Goal: Task Accomplishment & Management: Manage account settings

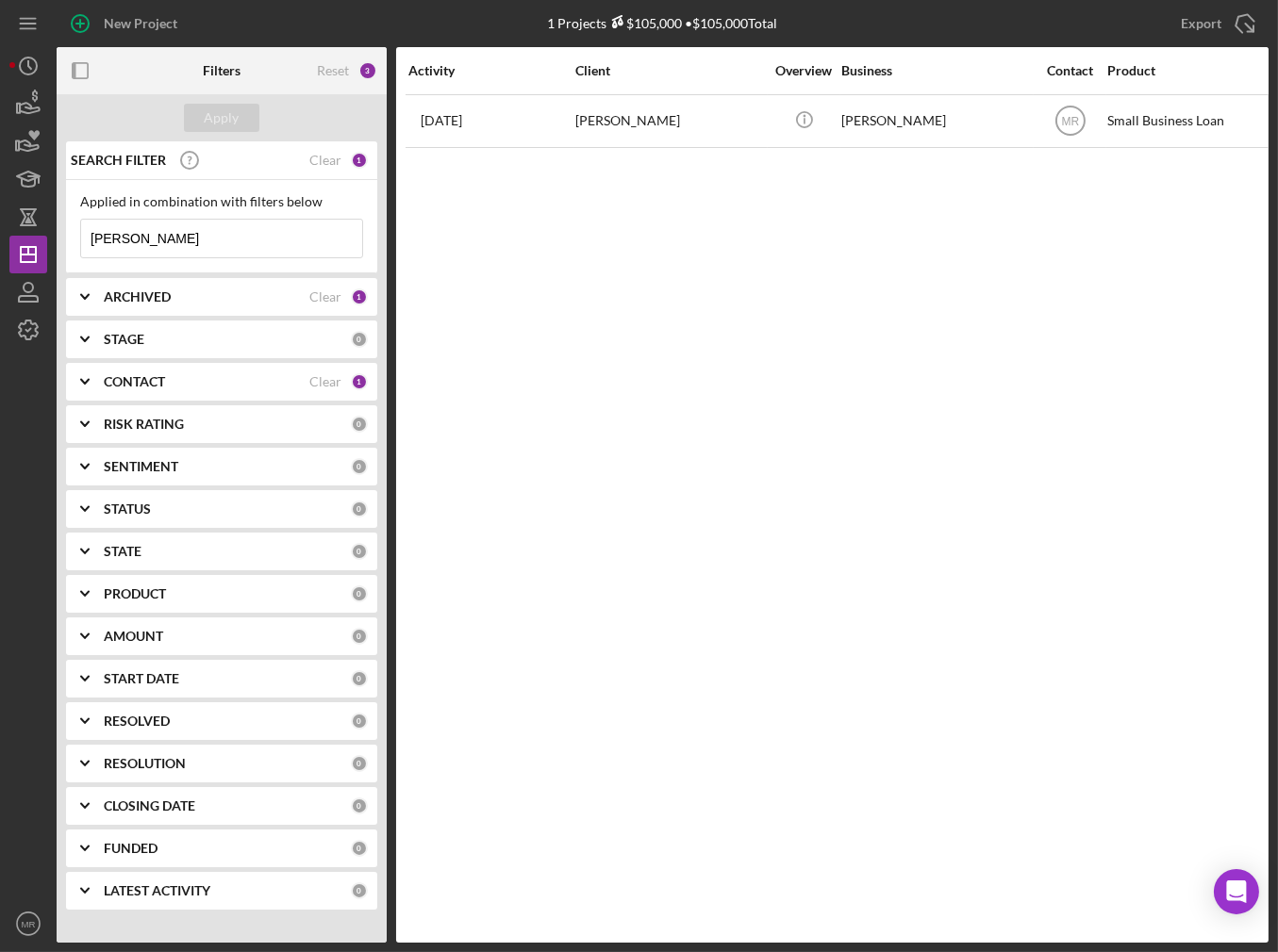
click at [227, 231] on input "[PERSON_NAME]" at bounding box center [221, 239] width 281 height 38
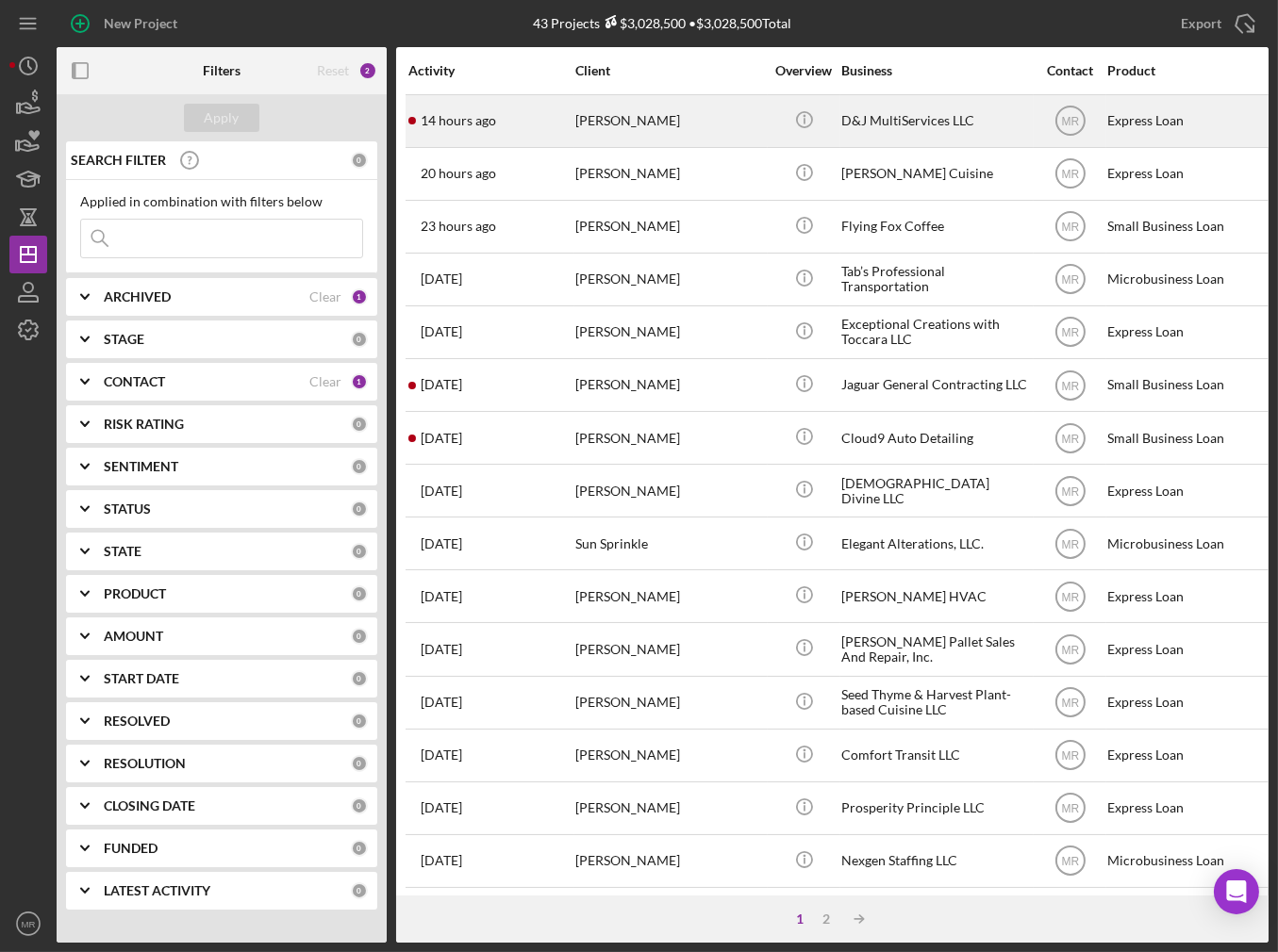
click at [725, 128] on div "[PERSON_NAME]" at bounding box center [669, 120] width 189 height 50
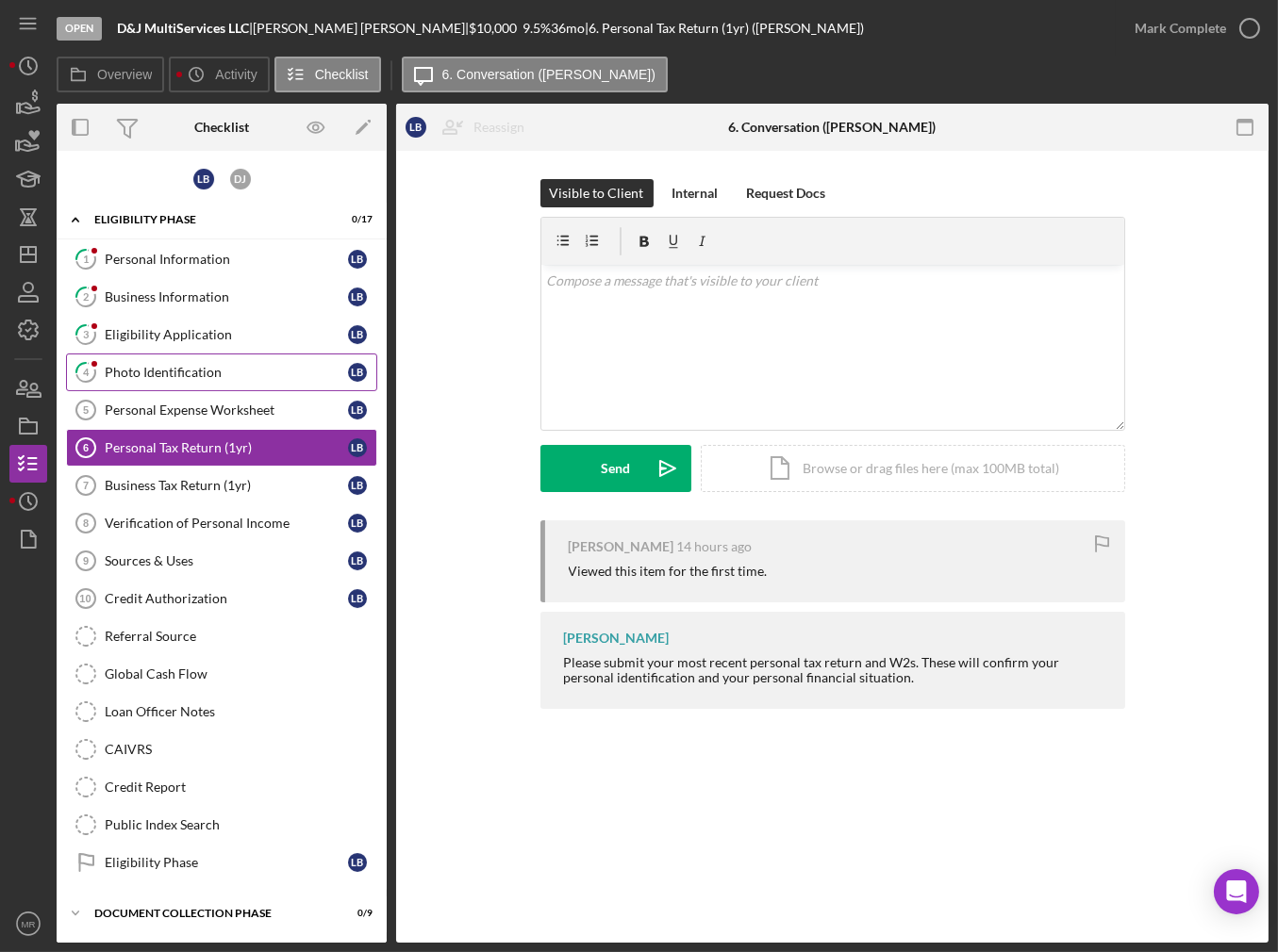
click at [151, 365] on div "Photo Identification" at bounding box center [226, 372] width 244 height 15
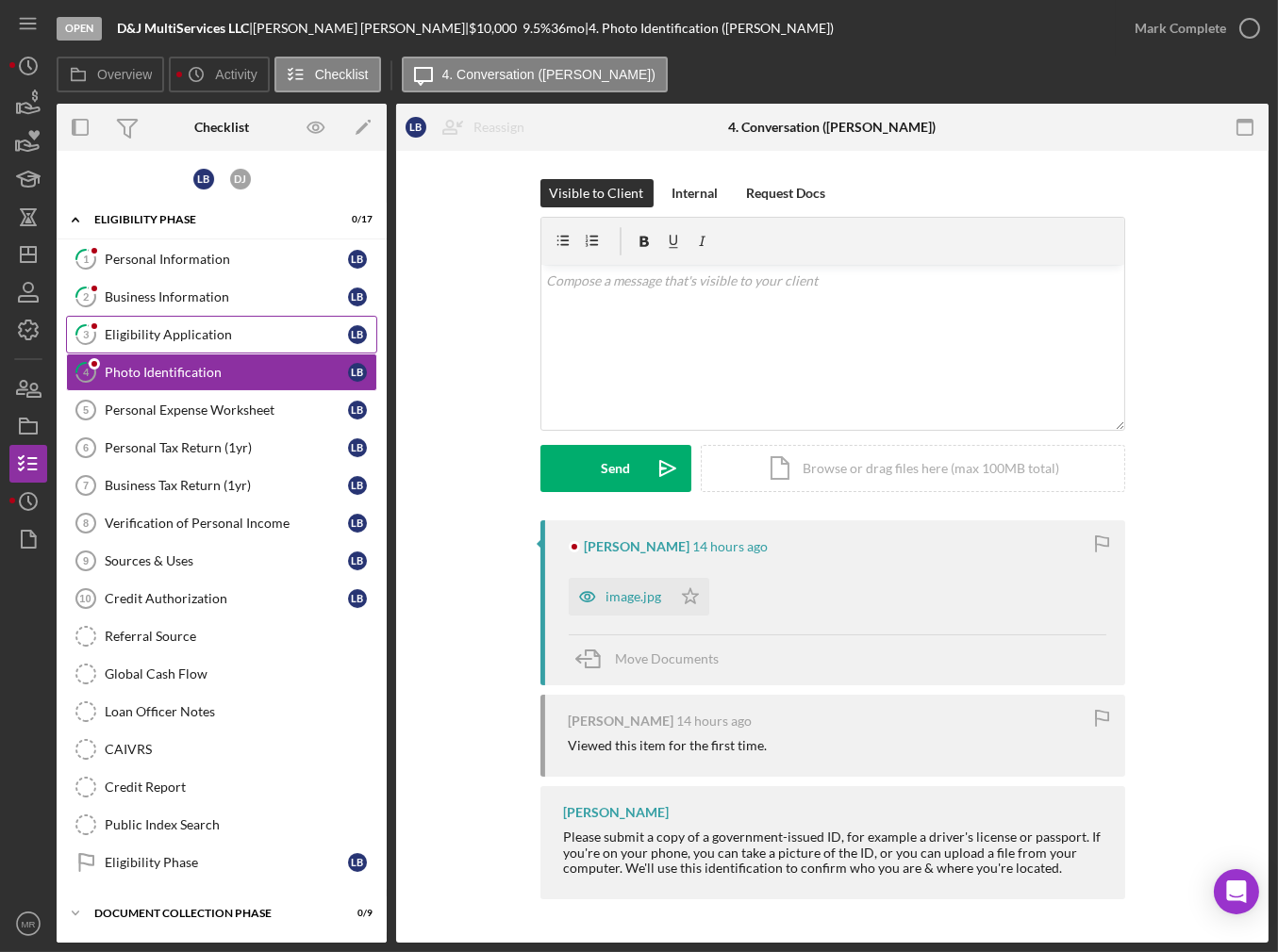
click at [160, 338] on div "Eligibility Application" at bounding box center [226, 334] width 244 height 15
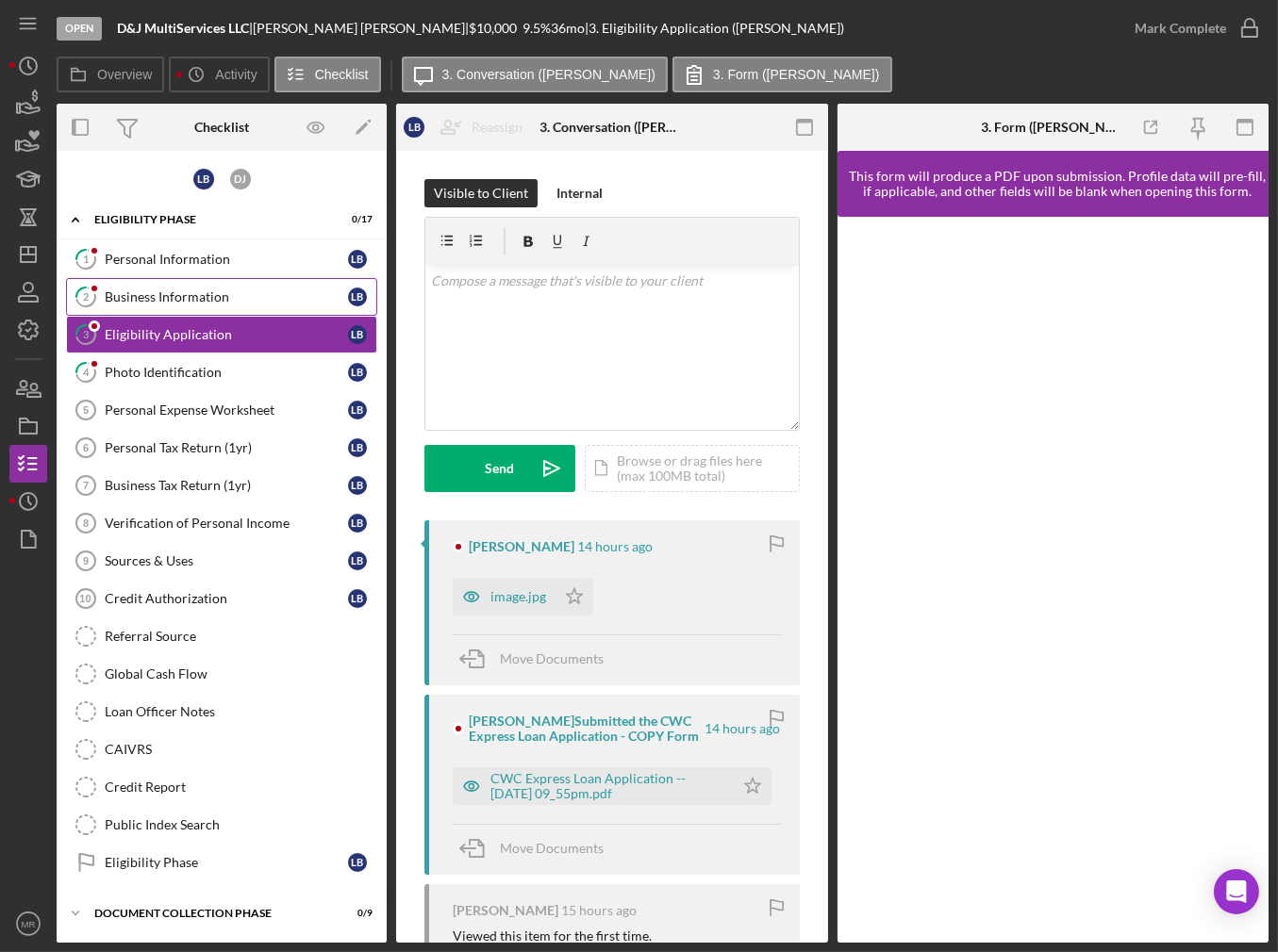
click at [165, 297] on div "Business Information" at bounding box center [226, 296] width 244 height 15
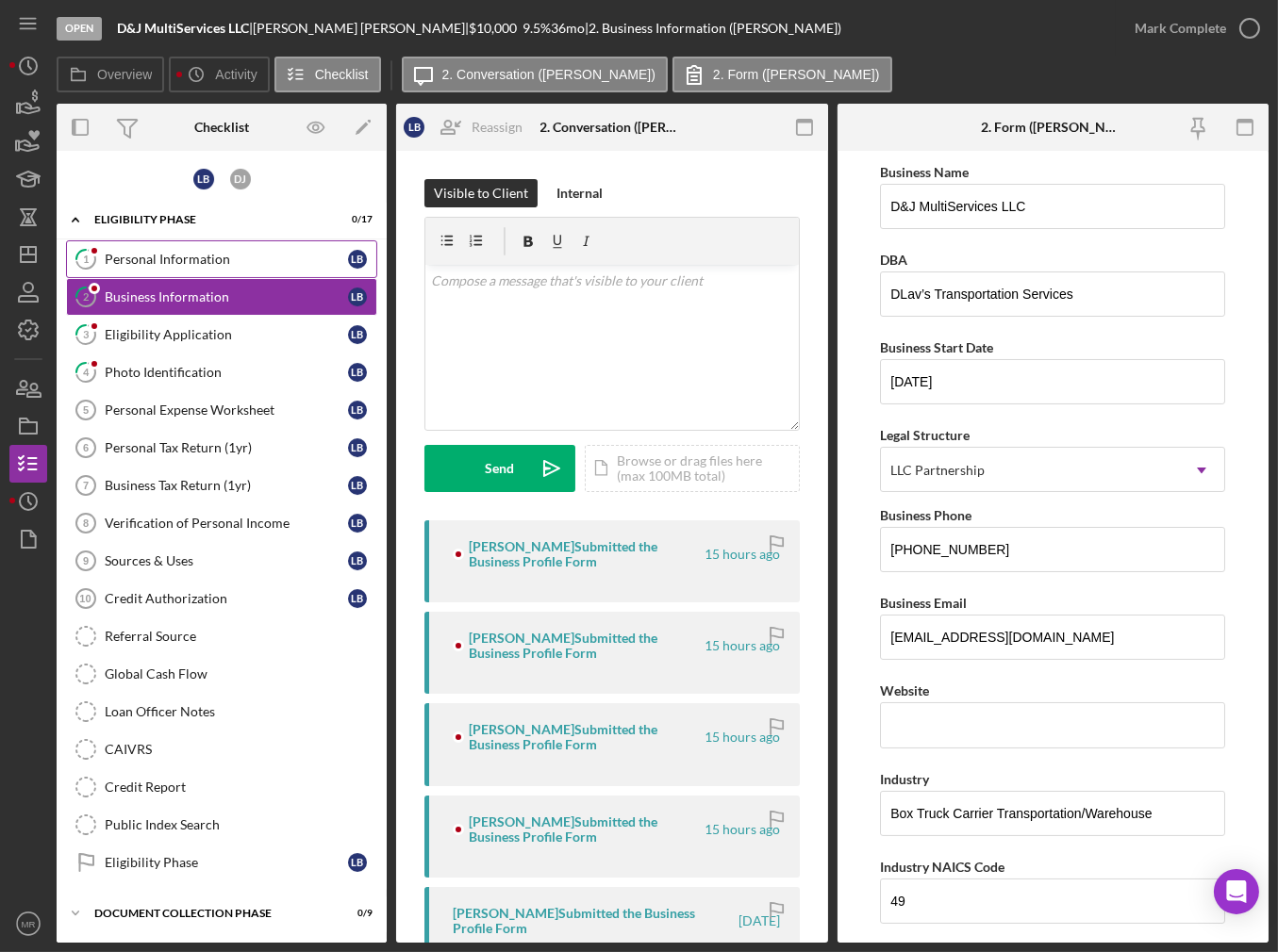
click at [173, 259] on div "Personal Information" at bounding box center [226, 258] width 244 height 15
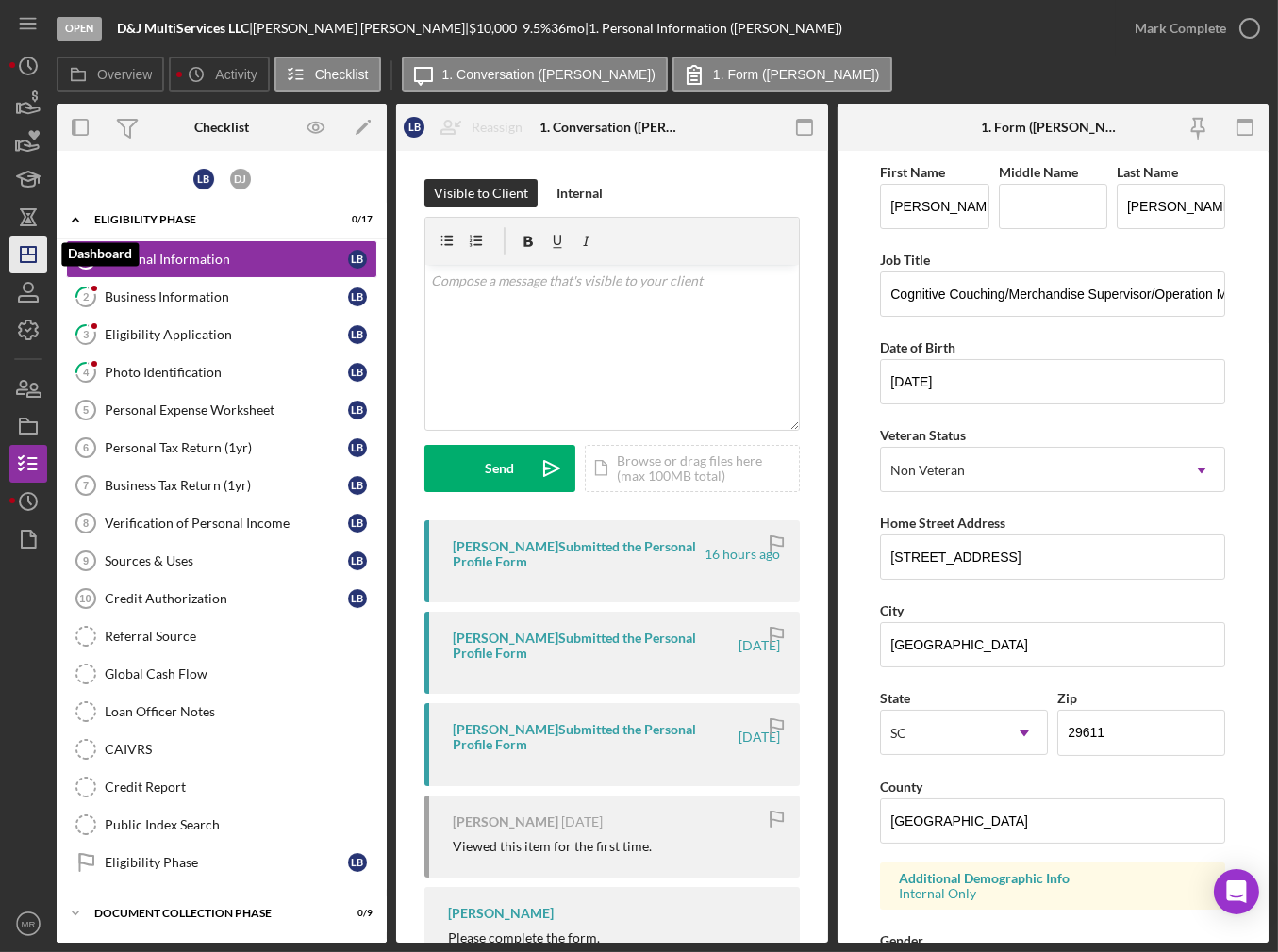
click at [38, 252] on icon "Icon/Dashboard" at bounding box center [28, 254] width 47 height 47
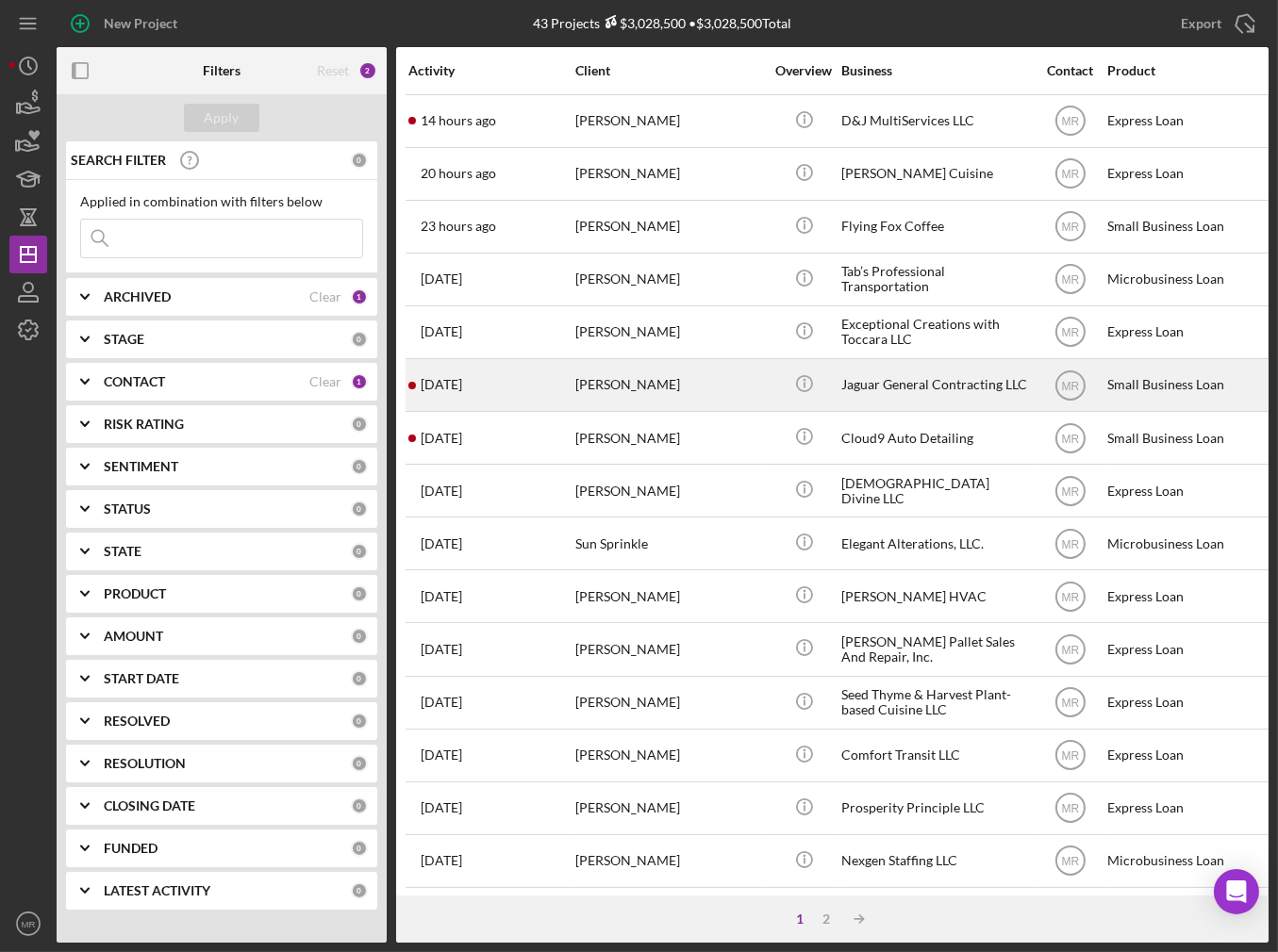
click at [495, 389] on div "[DATE] [PERSON_NAME]" at bounding box center [490, 385] width 165 height 50
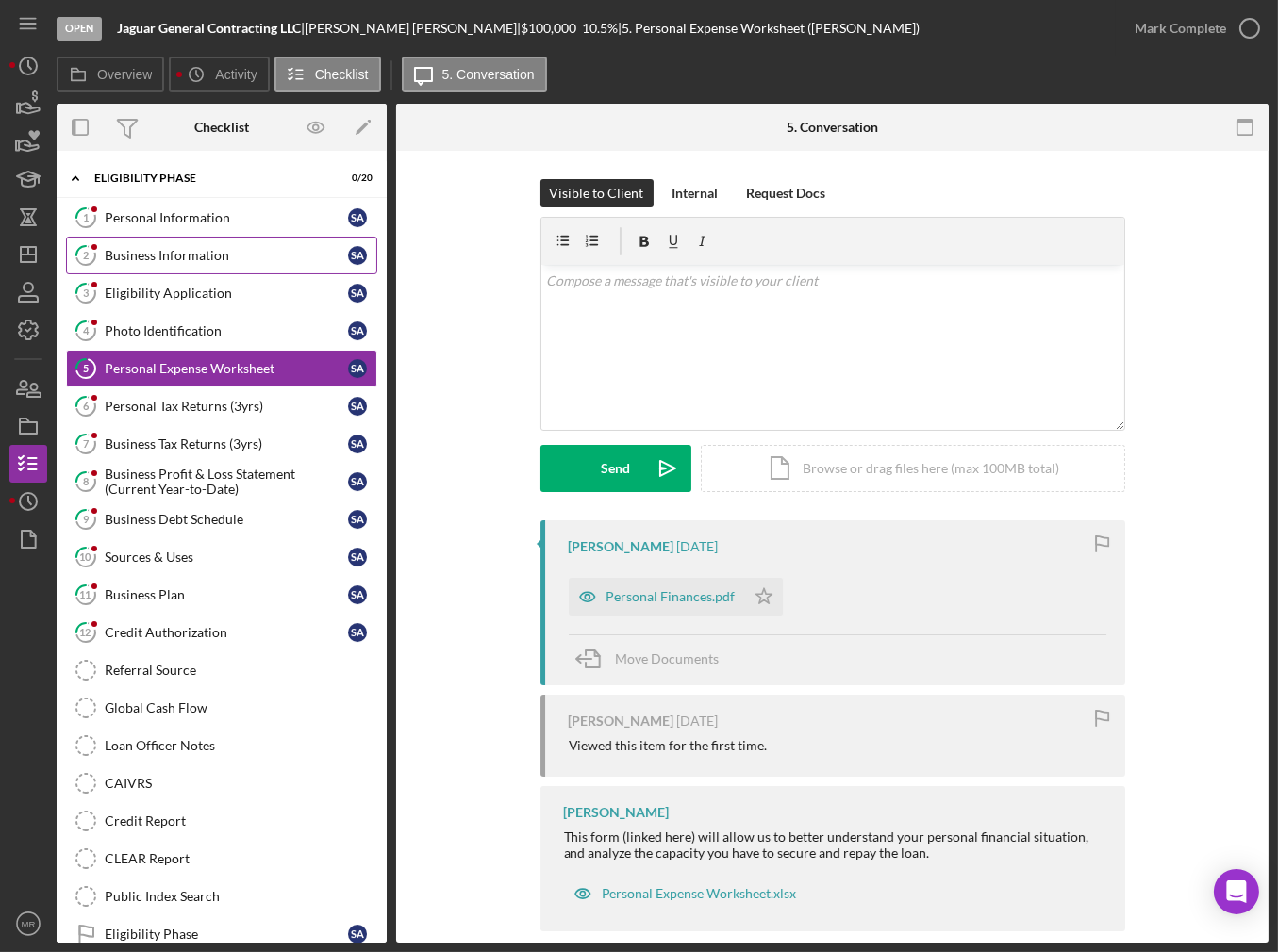
click at [178, 255] on div "Business Information" at bounding box center [226, 254] width 244 height 15
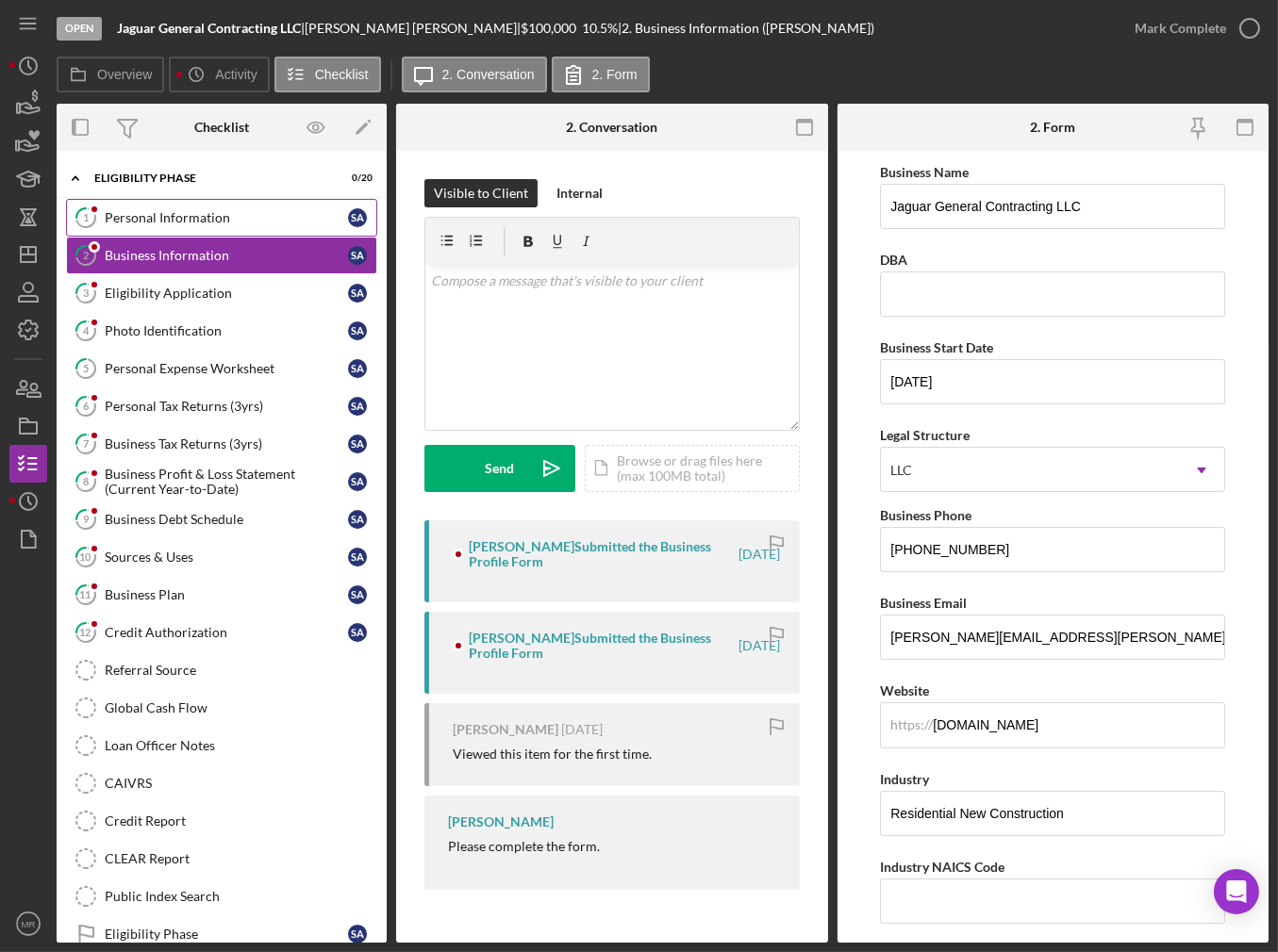
click at [179, 232] on link "1 Personal Information S A" at bounding box center [221, 217] width 311 height 38
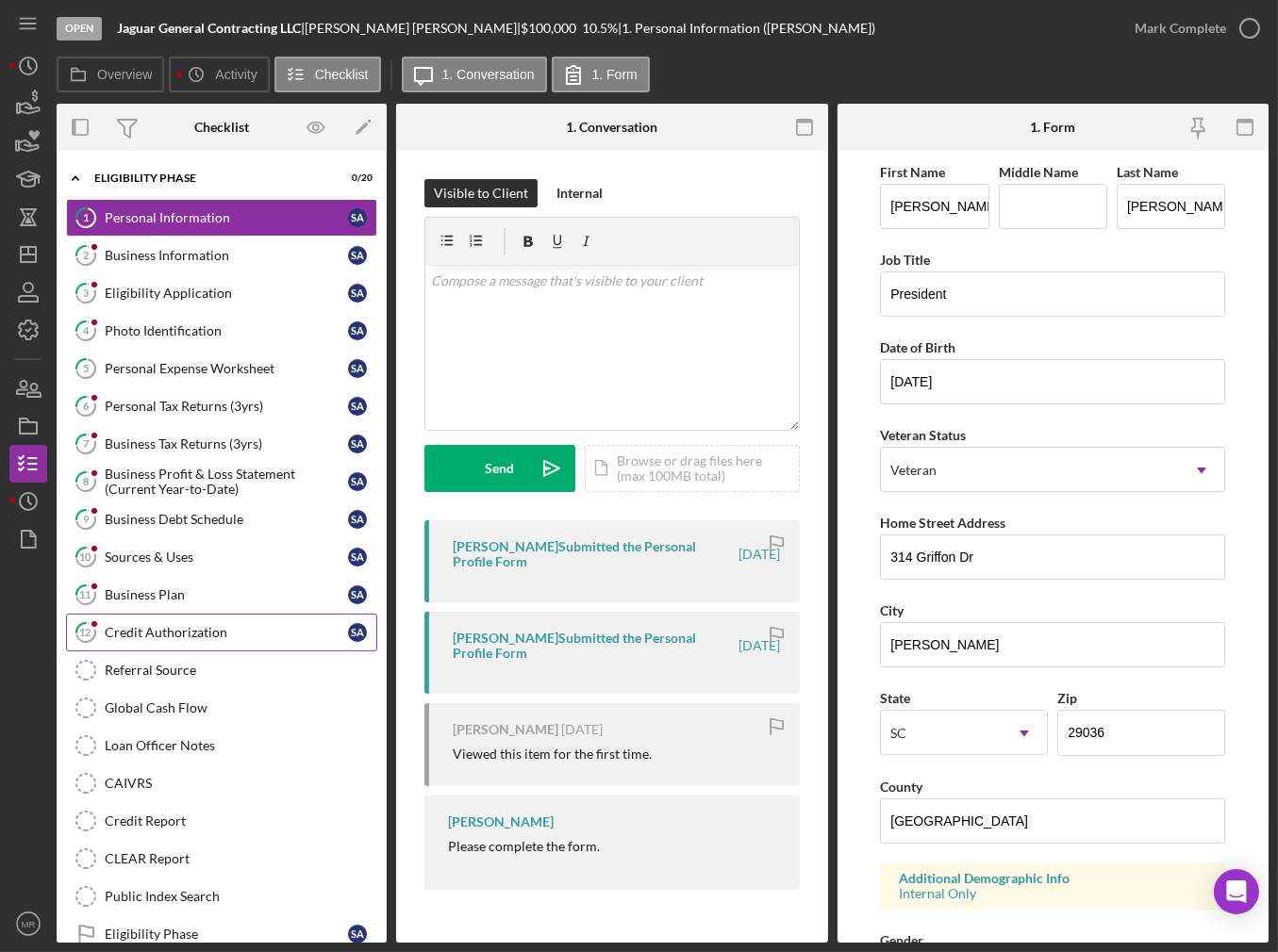
click at [136, 636] on link "12 Credit Authorization S A" at bounding box center [221, 632] width 311 height 38
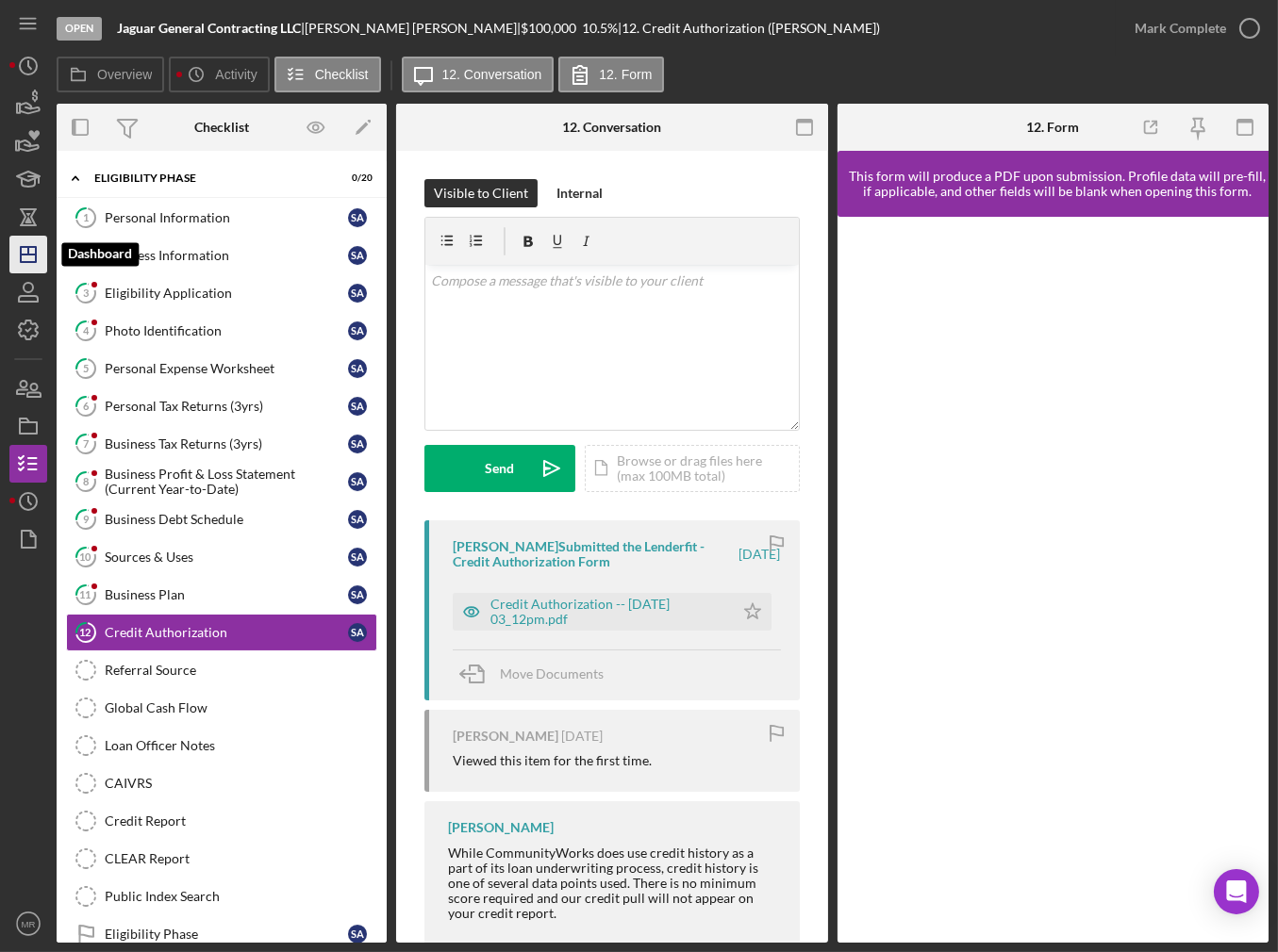
click at [41, 247] on icon "Icon/Dashboard" at bounding box center [28, 254] width 47 height 47
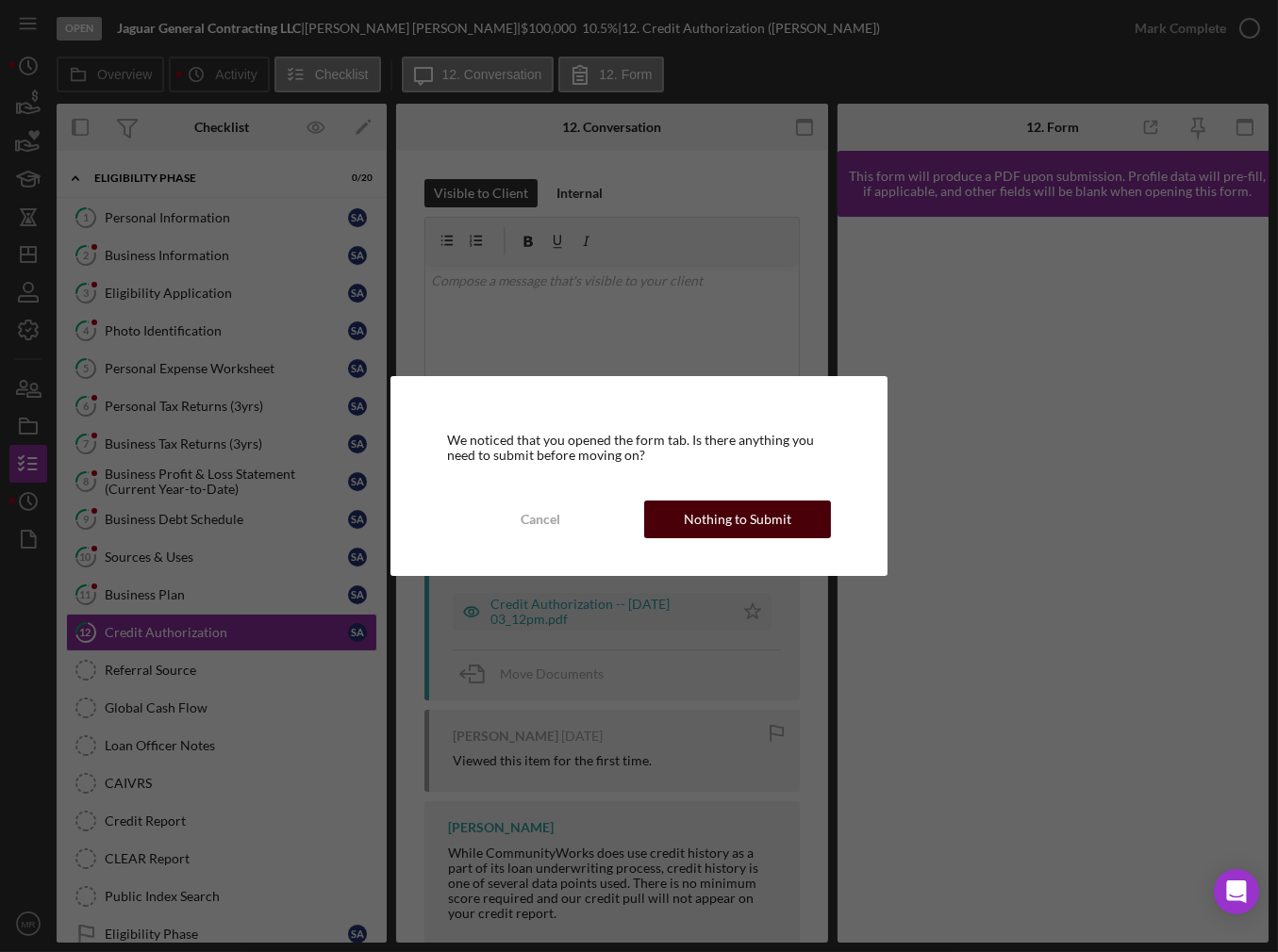
click at [713, 530] on div "Nothing to Submit" at bounding box center [738, 520] width 108 height 38
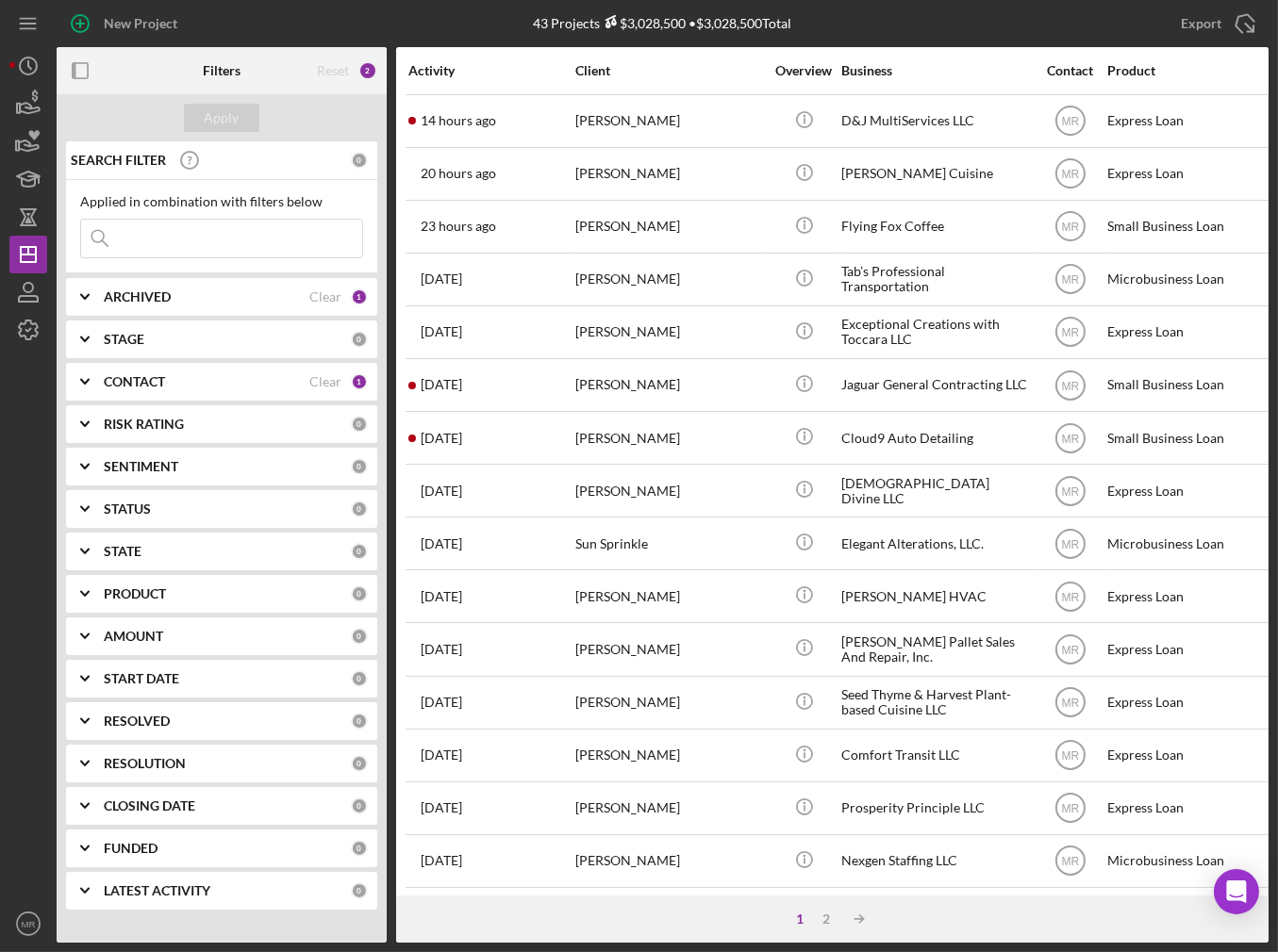
click at [142, 246] on input at bounding box center [221, 239] width 281 height 38
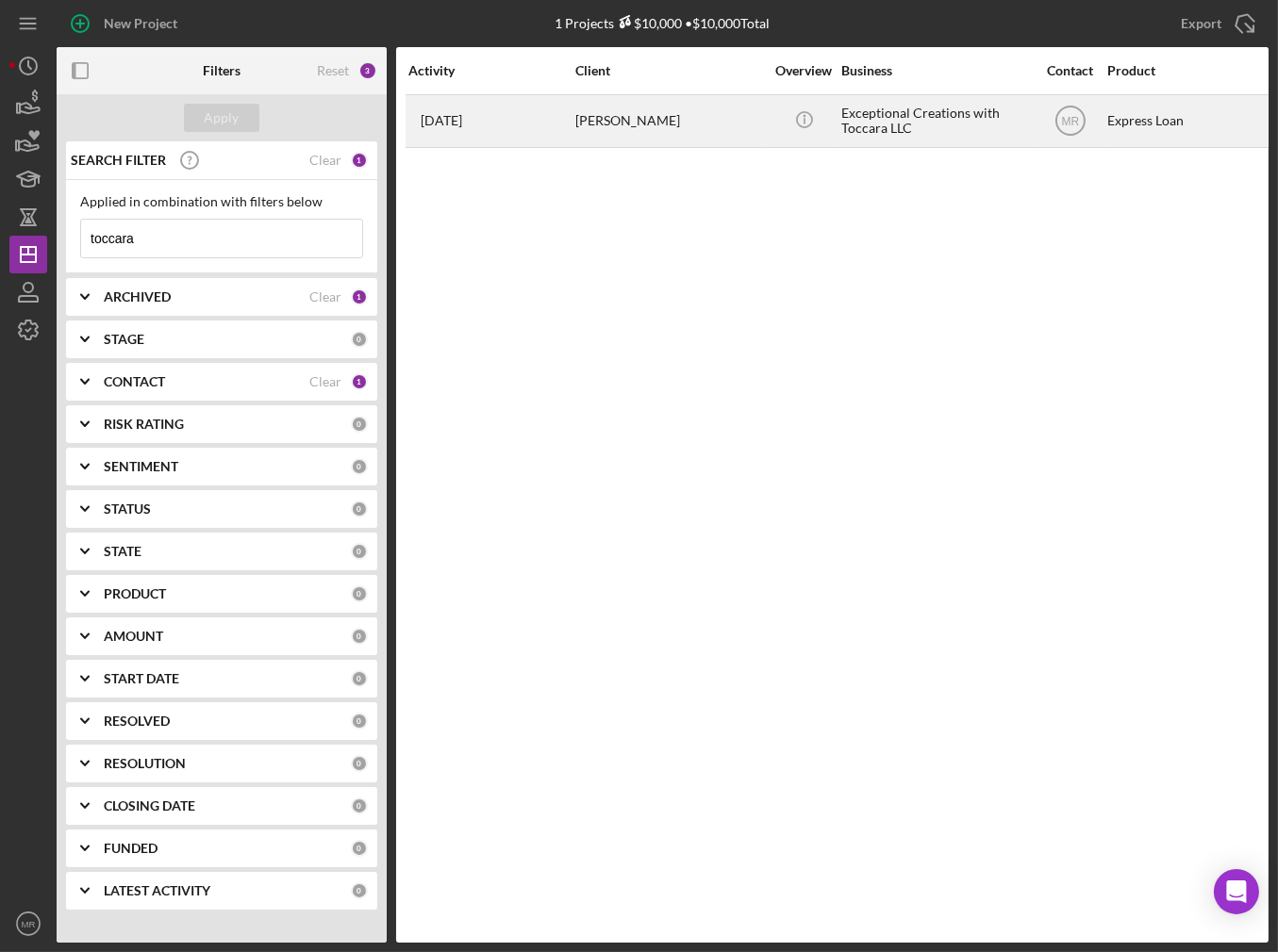
type input "toccara"
click at [503, 132] on div "[DATE] [PERSON_NAME]" at bounding box center [490, 120] width 165 height 50
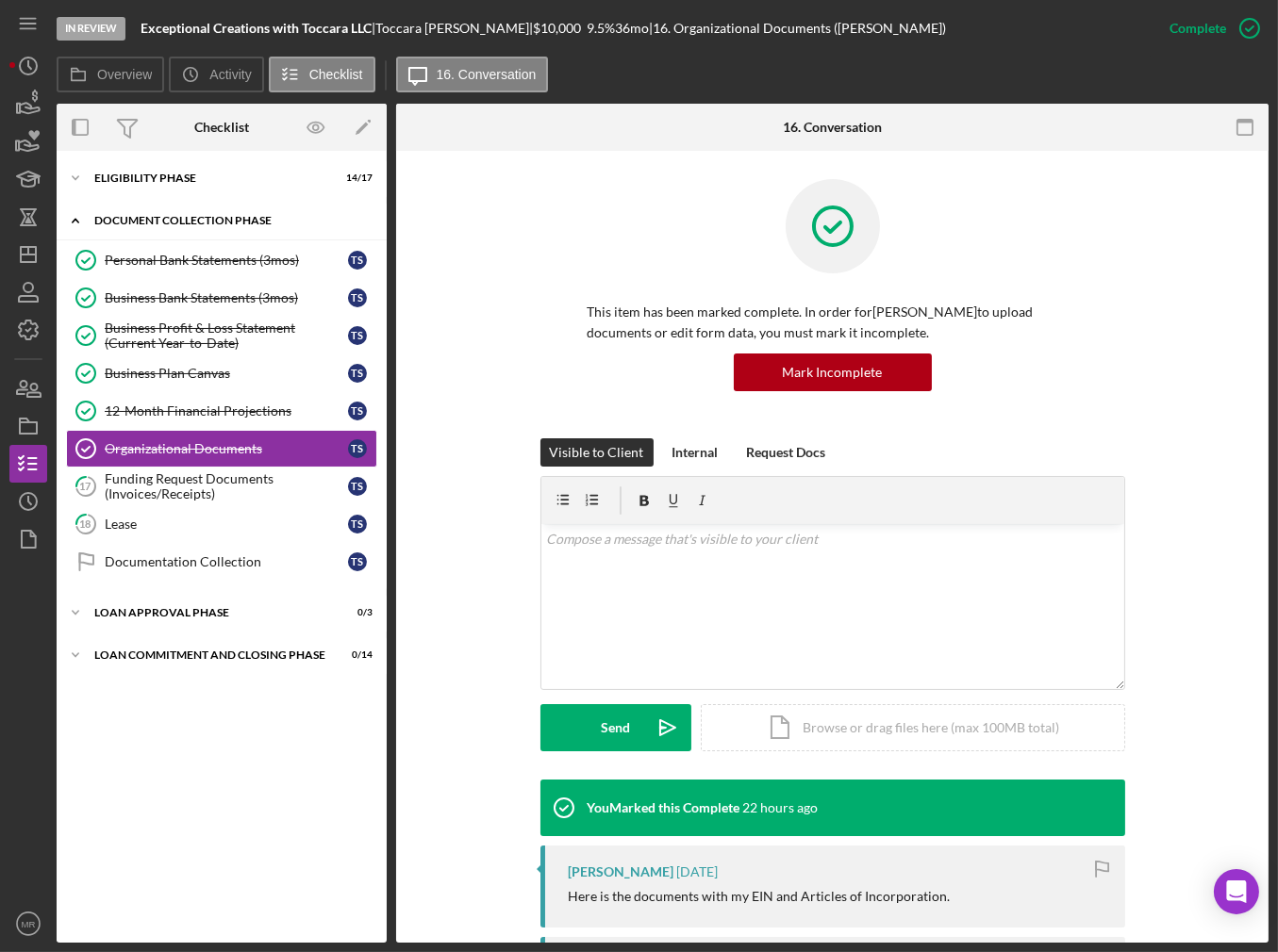
click at [101, 211] on div "Icon/Expander Document Collection Phase 6 / 9" at bounding box center [221, 221] width 330 height 39
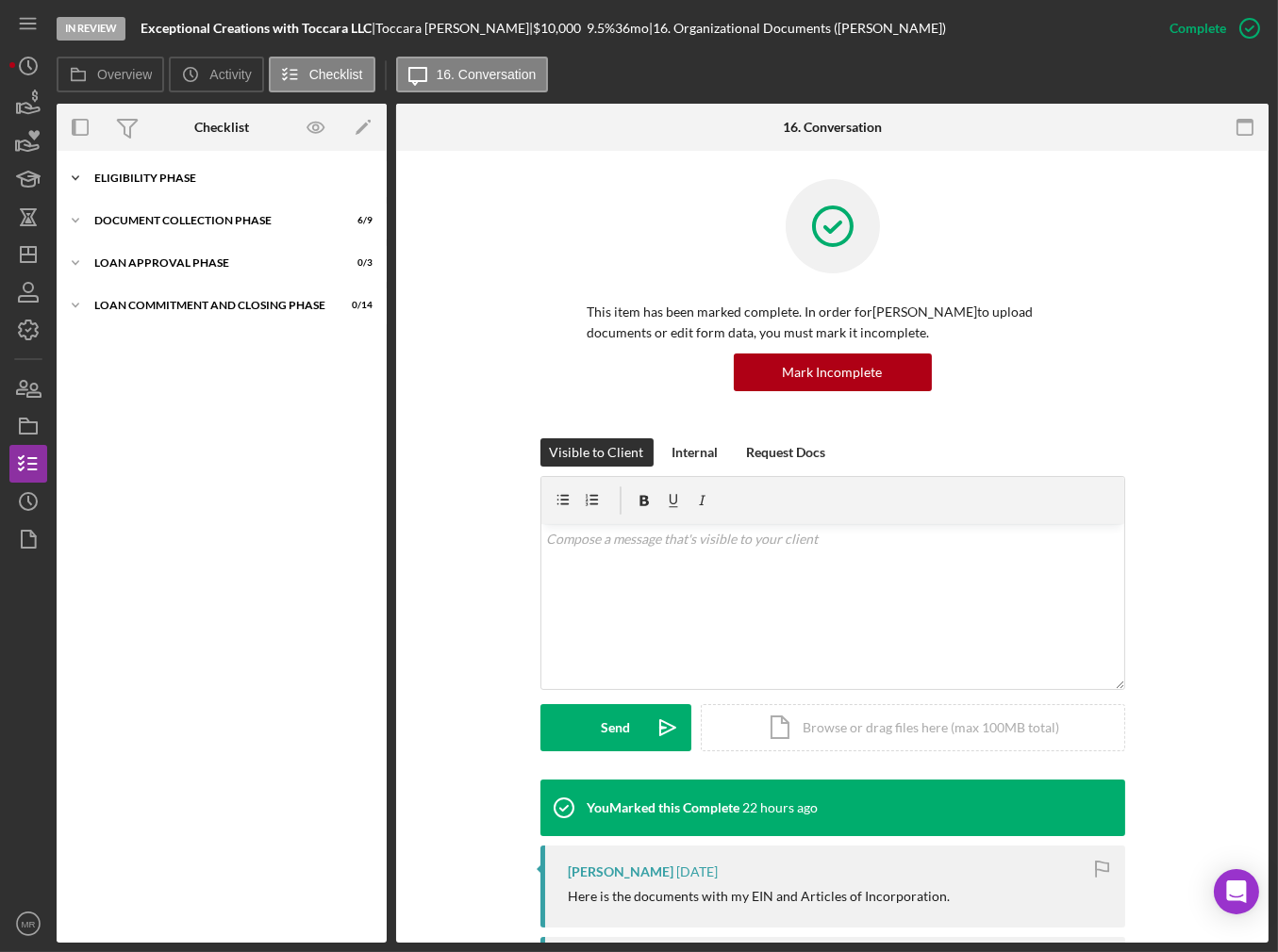
click at [150, 179] on div "Eligibility Phase" at bounding box center [228, 178] width 269 height 12
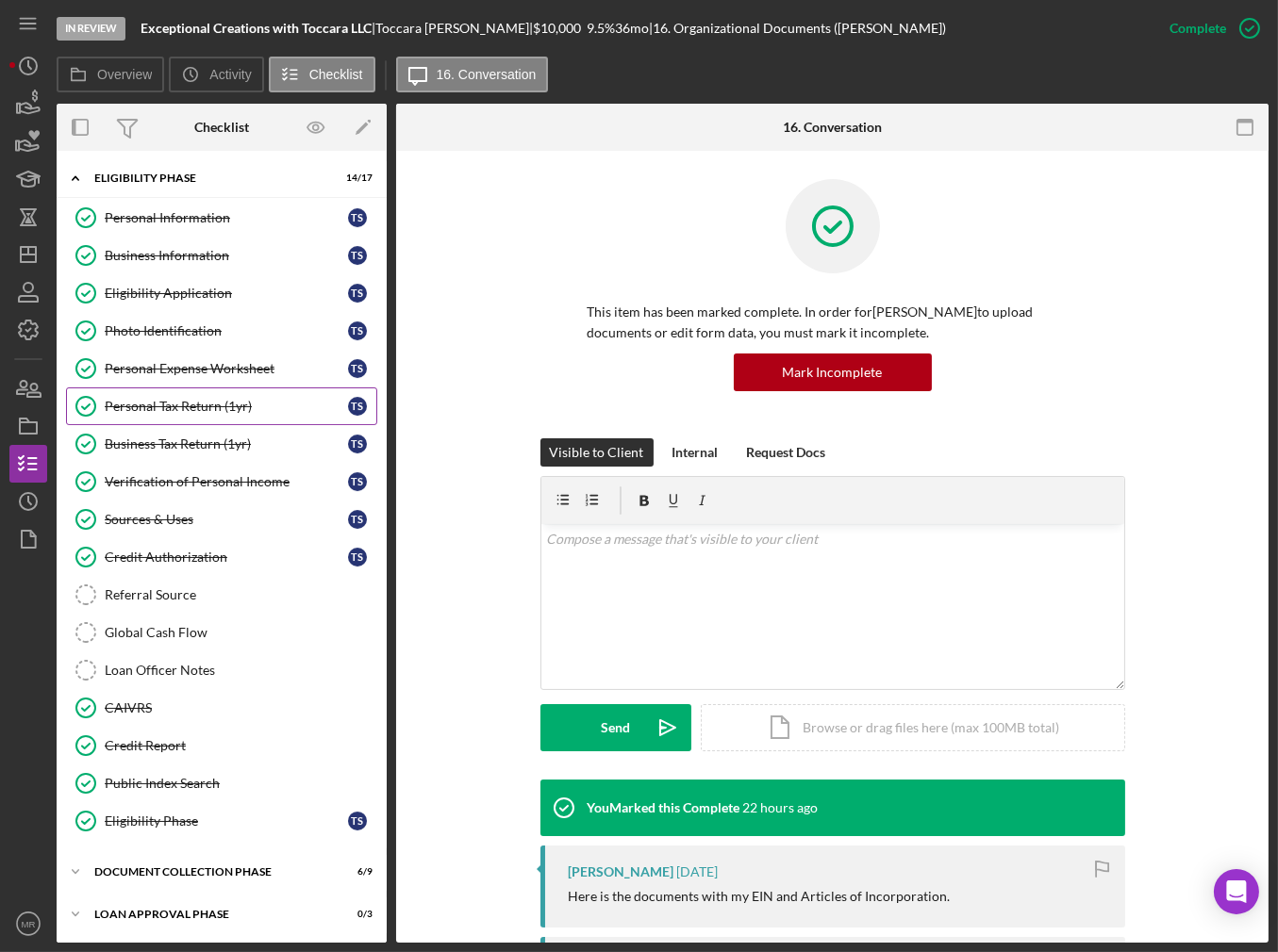
click at [172, 406] on div "Personal Tax Return (1yr)" at bounding box center [226, 406] width 244 height 15
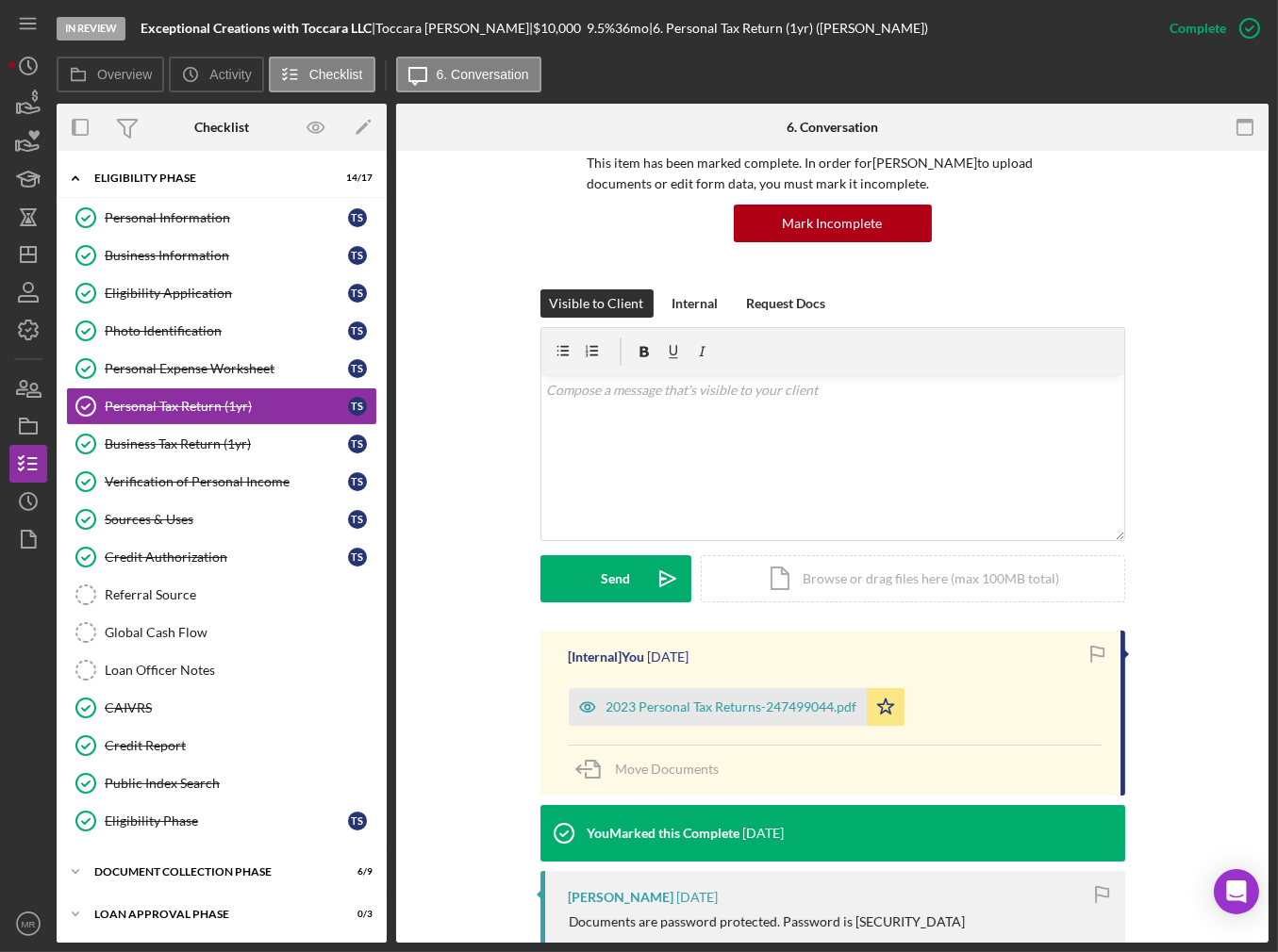
scroll to position [189, 0]
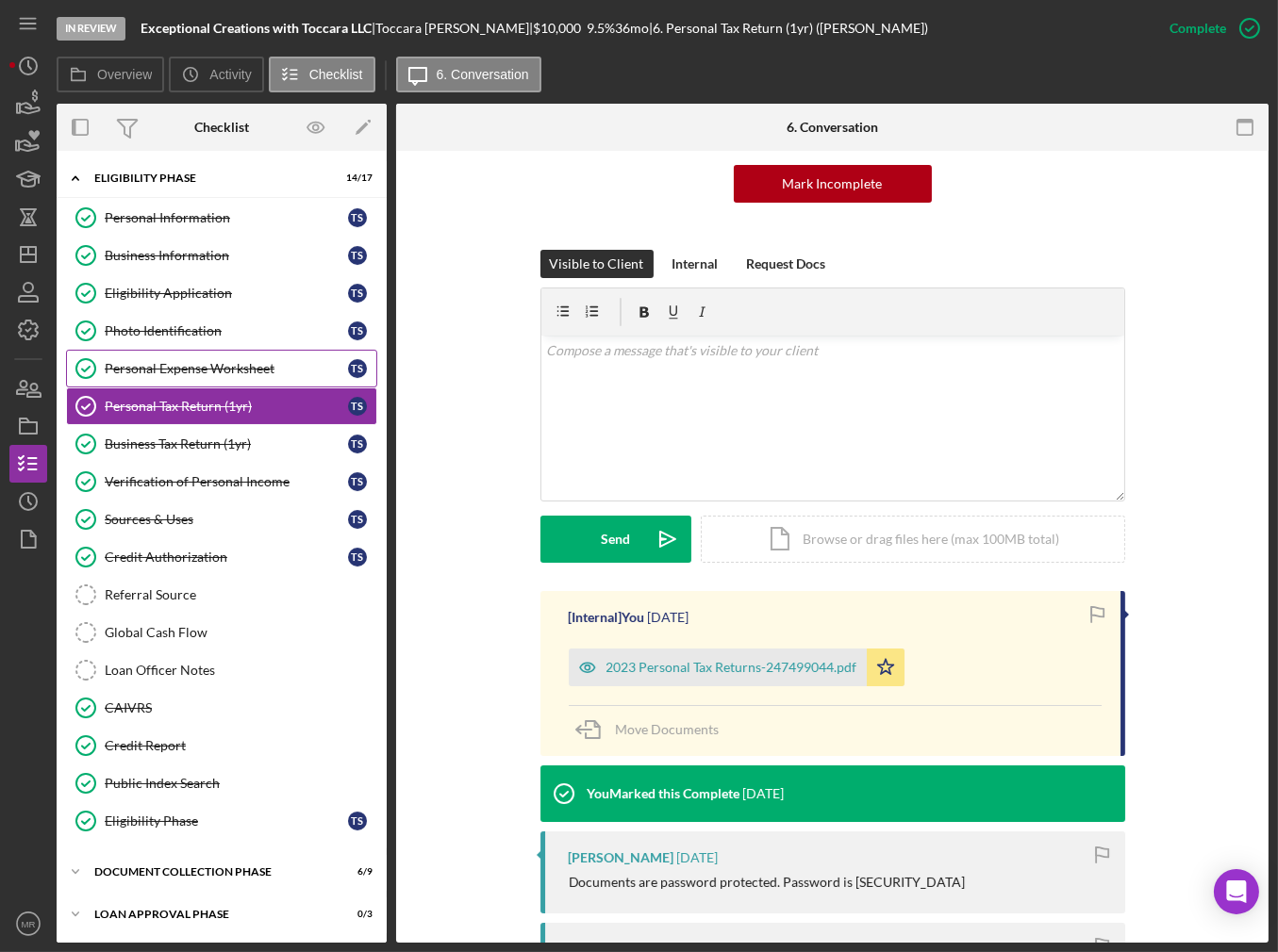
click at [202, 367] on div "Personal Expense Worksheet" at bounding box center [226, 368] width 244 height 15
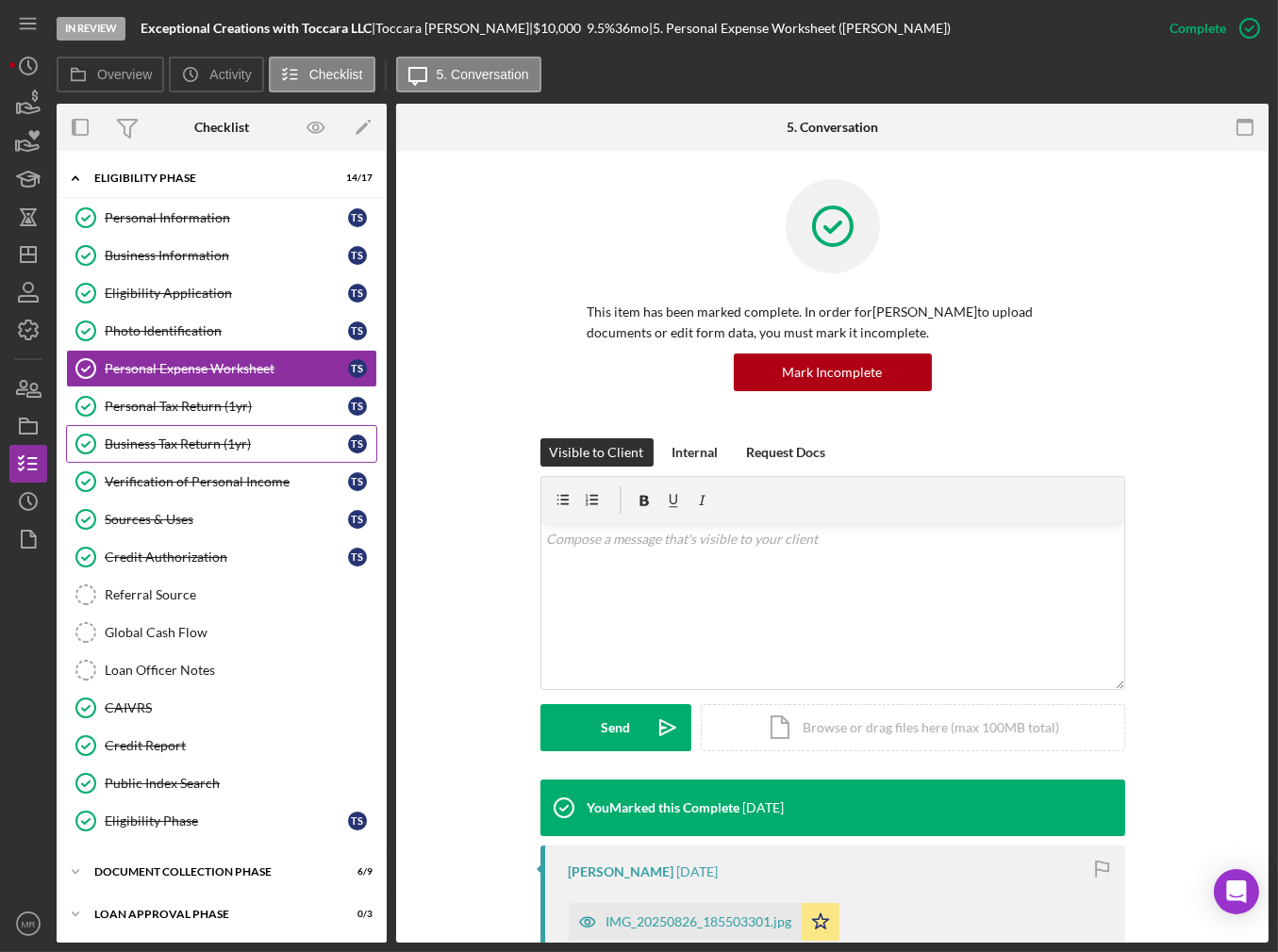
click at [209, 428] on link "Business Tax Return (1yr) Business Tax Return (1yr) T S" at bounding box center [221, 444] width 311 height 38
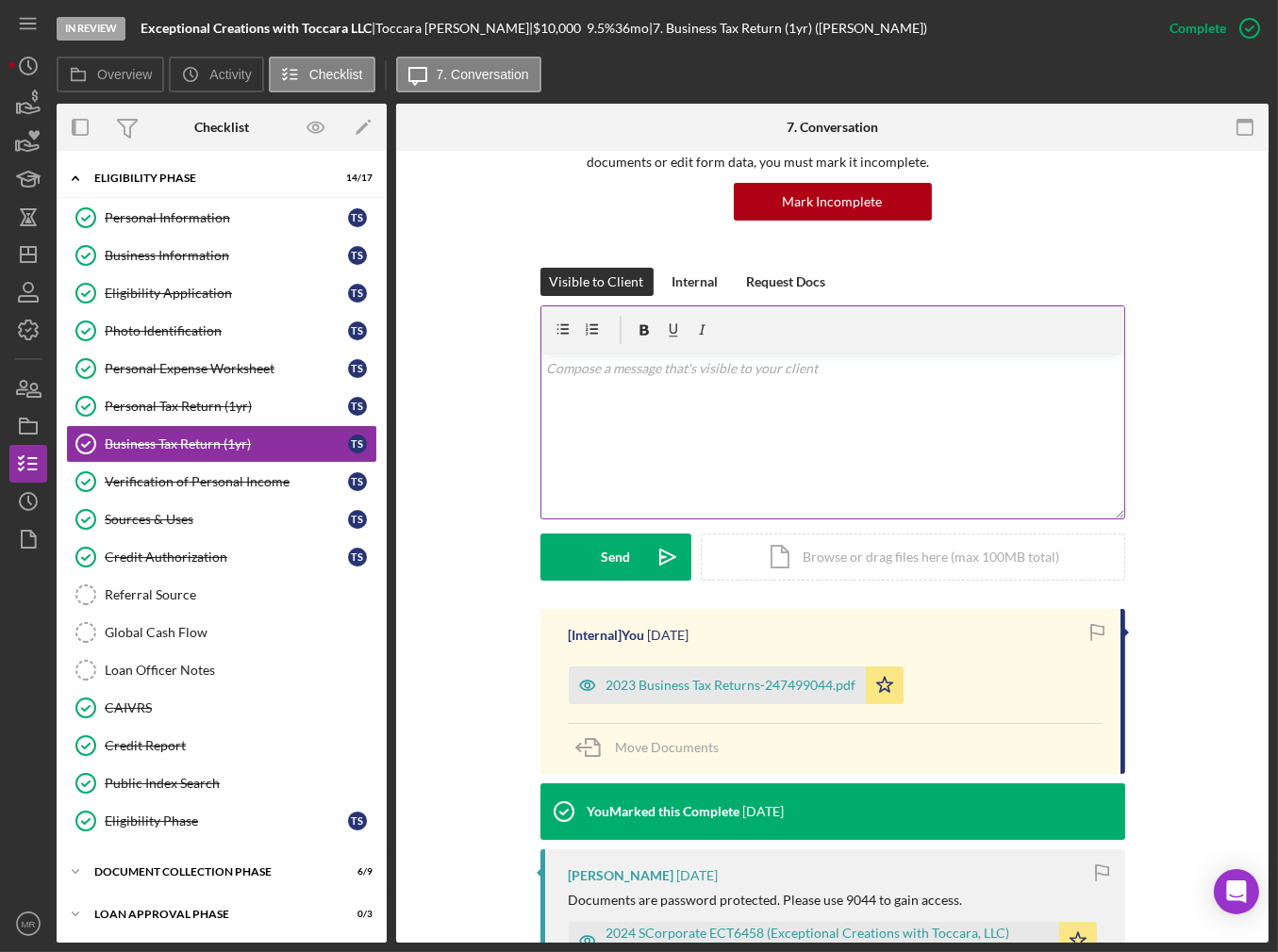
scroll to position [283, 0]
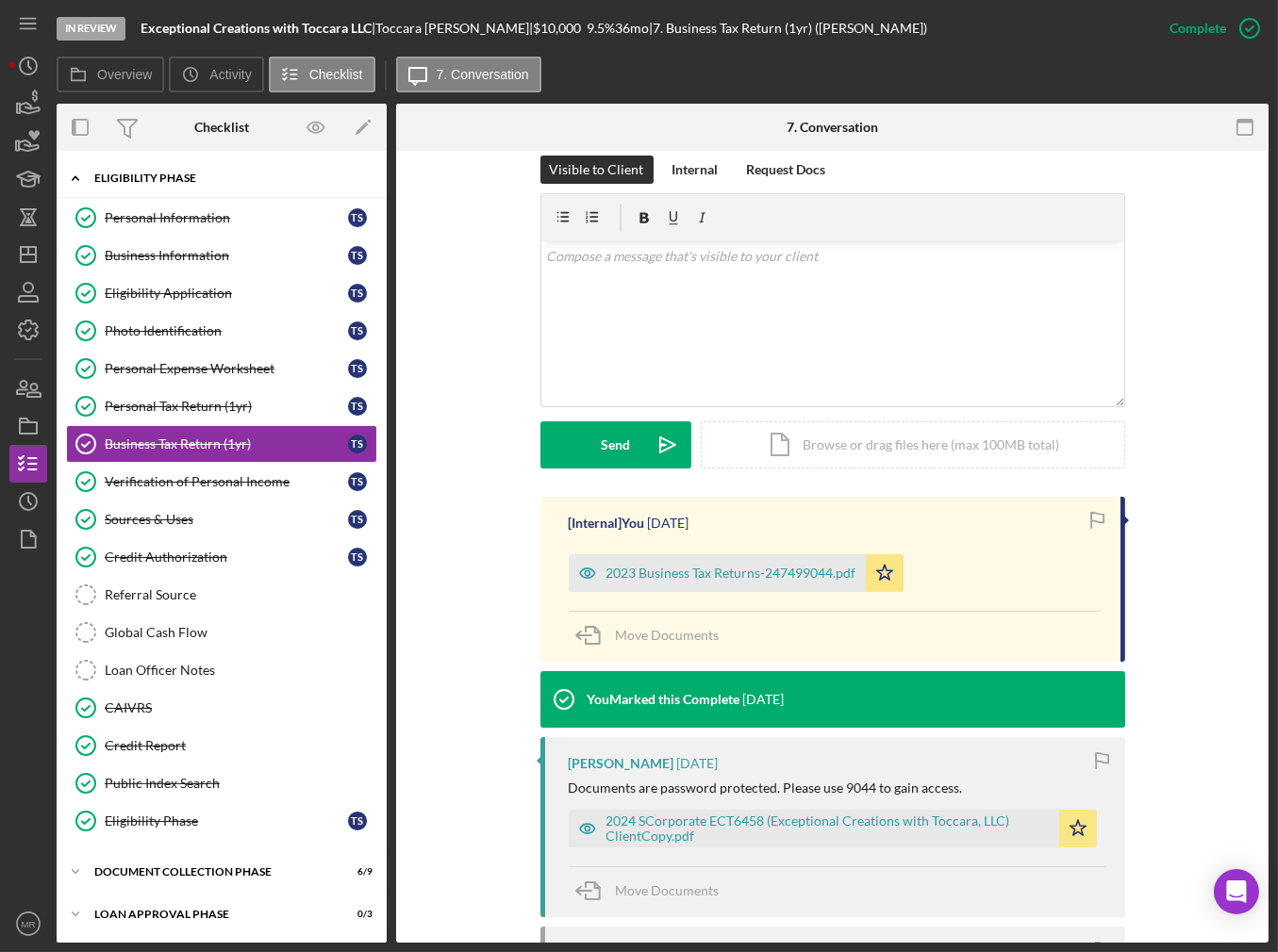
click at [135, 166] on div "Icon/Expander Eligibility Phase 14 / 17" at bounding box center [221, 179] width 330 height 39
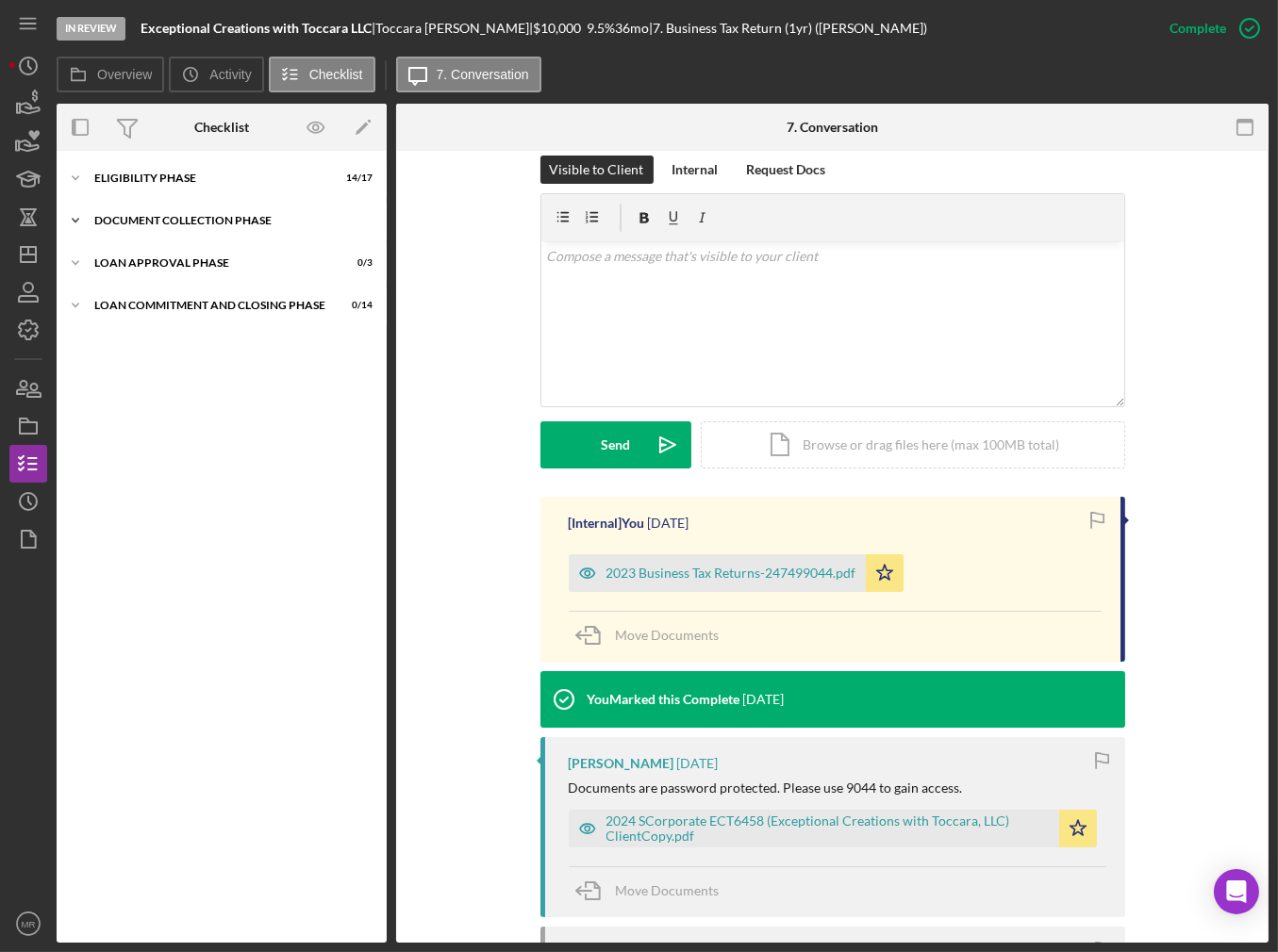
click at [148, 212] on div "Icon/Expander Document Collection Phase 6 / 9" at bounding box center [221, 220] width 330 height 38
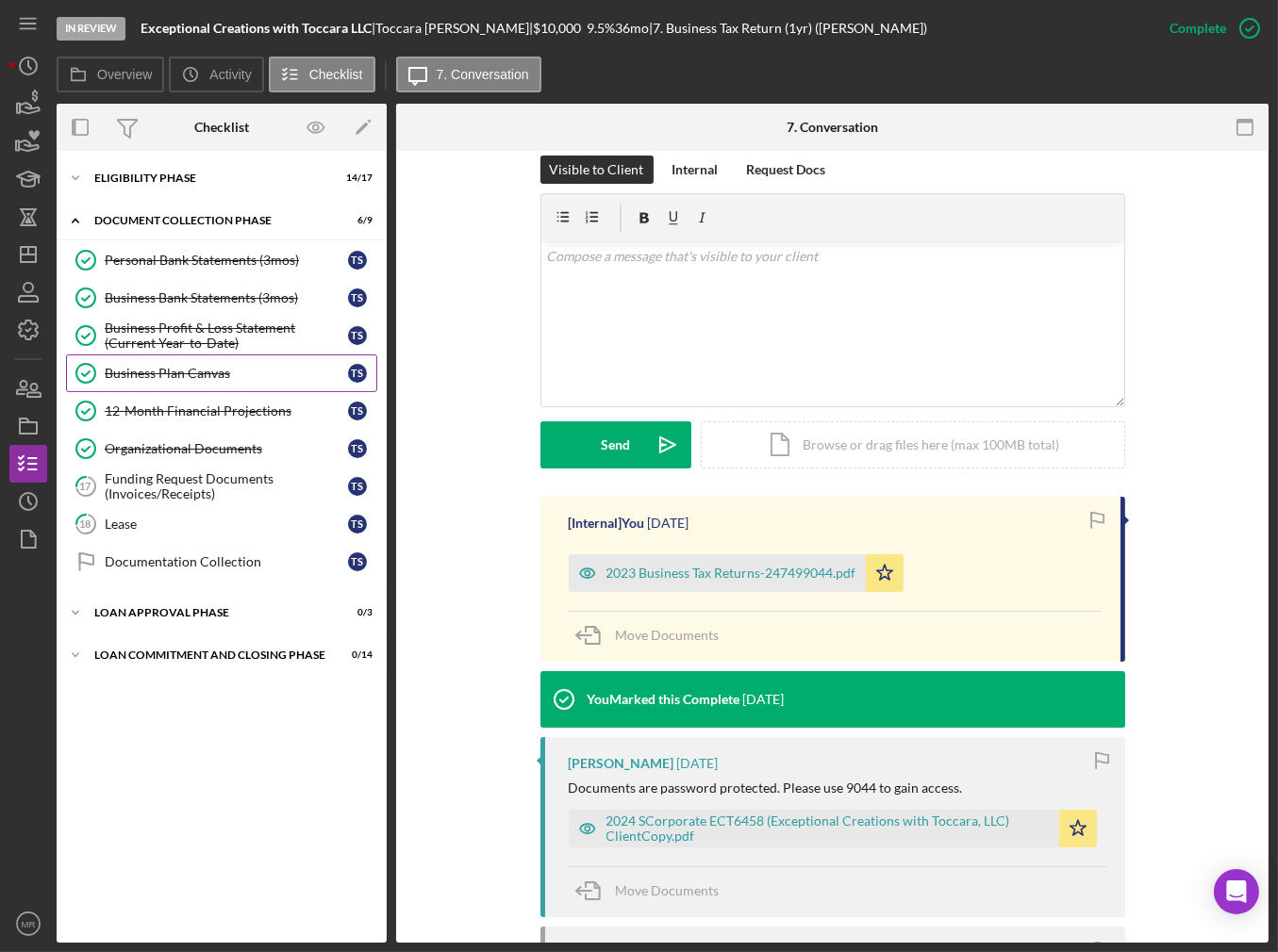
click at [195, 376] on div "Business Plan Canvas" at bounding box center [226, 373] width 244 height 15
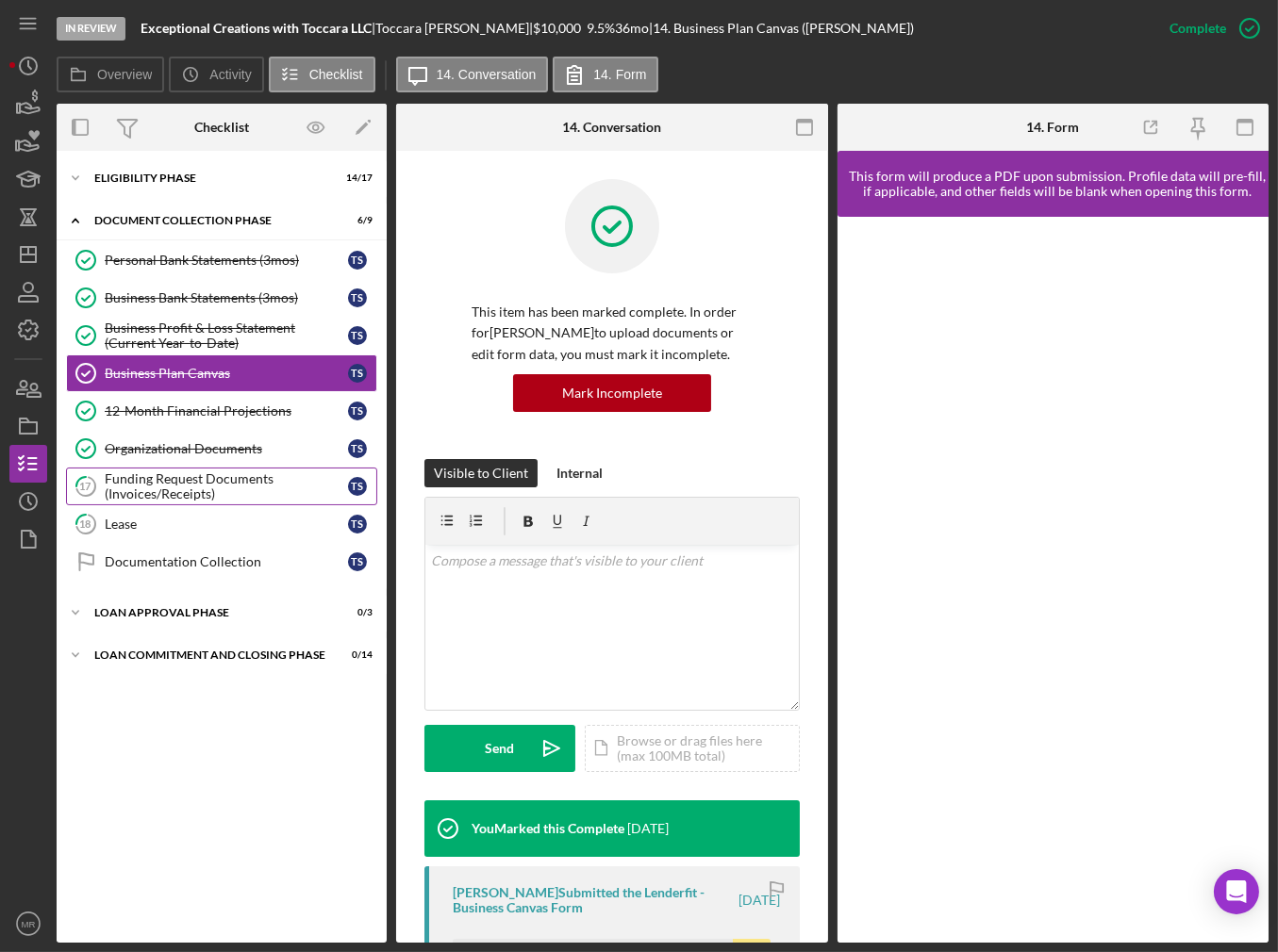
click at [247, 474] on div "Funding Request Documents (Invoices/Receipts)" at bounding box center [226, 486] width 244 height 30
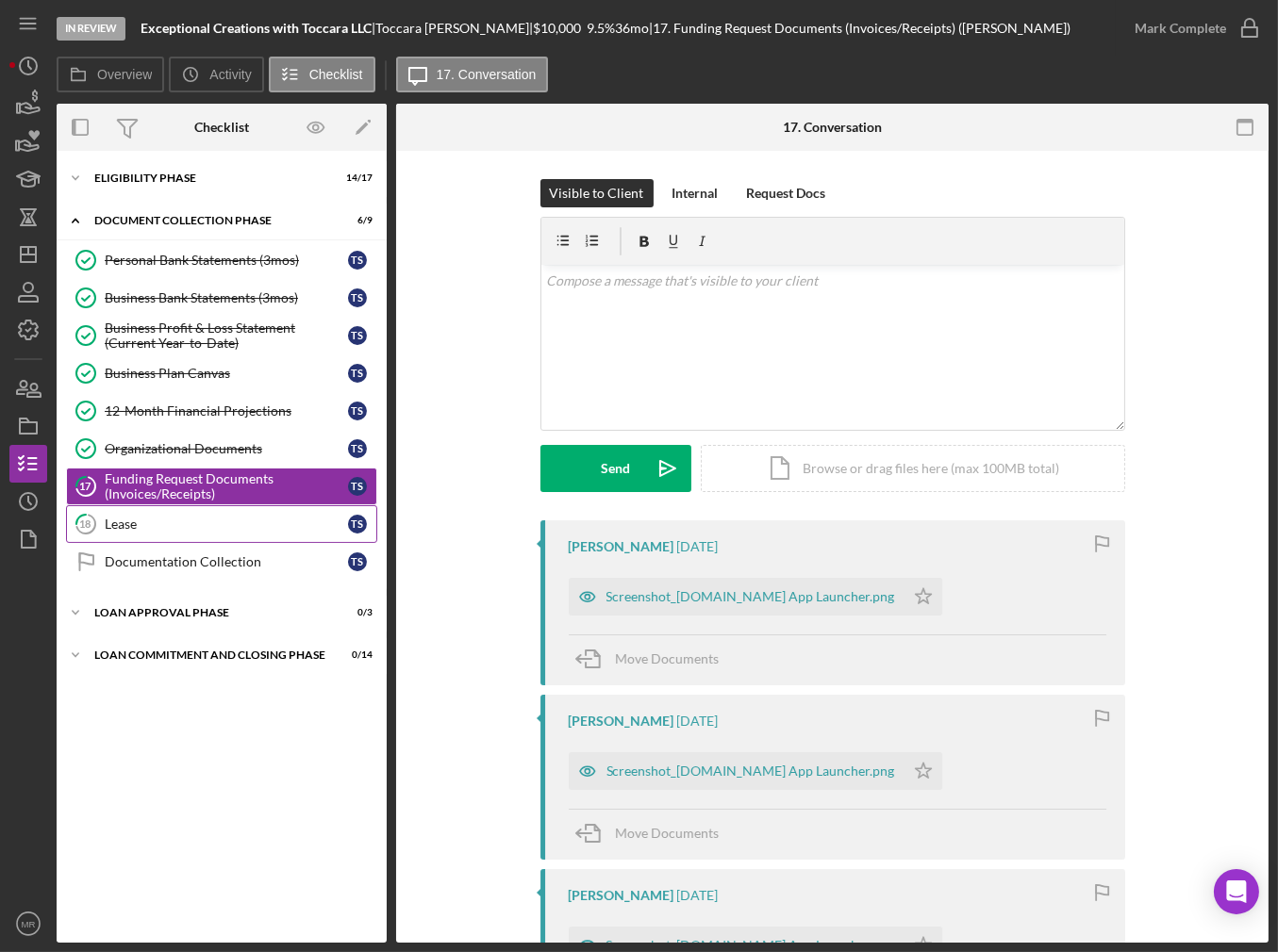
click at [191, 535] on link "18 Lease T S" at bounding box center [221, 523] width 311 height 38
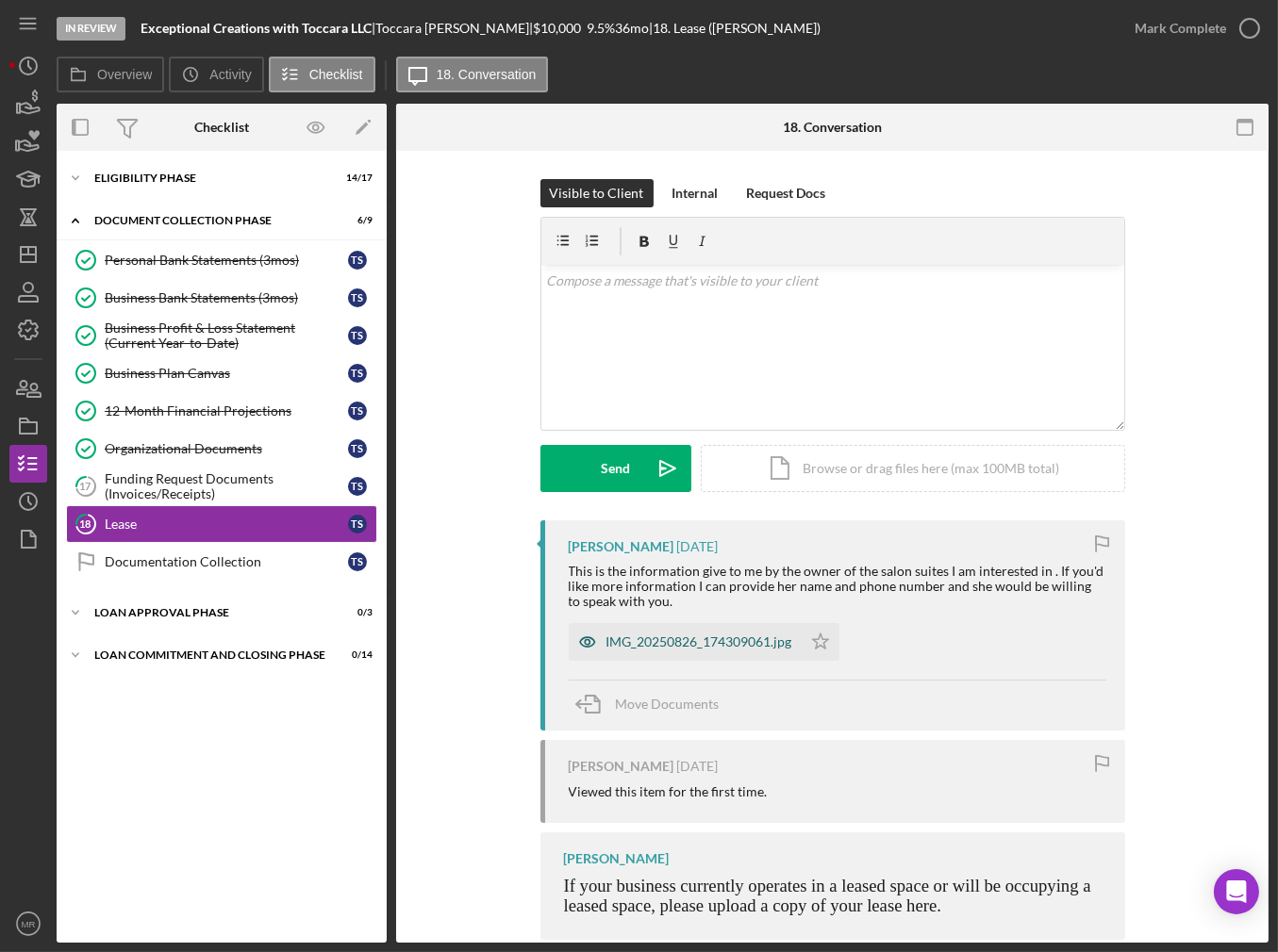
click at [681, 644] on div "IMG_20250826_174309061.jpg" at bounding box center [700, 641] width 186 height 15
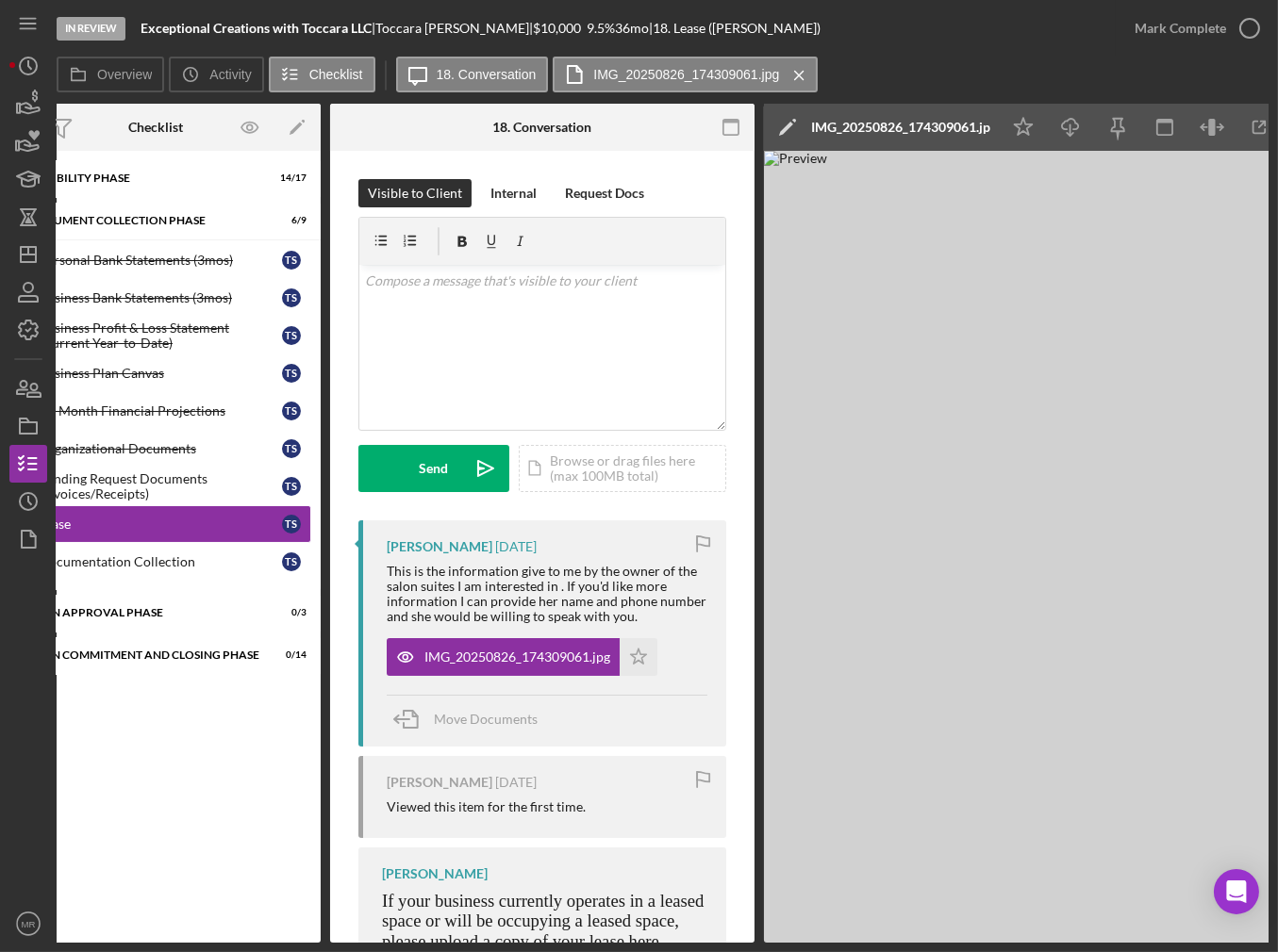
scroll to position [0, 79]
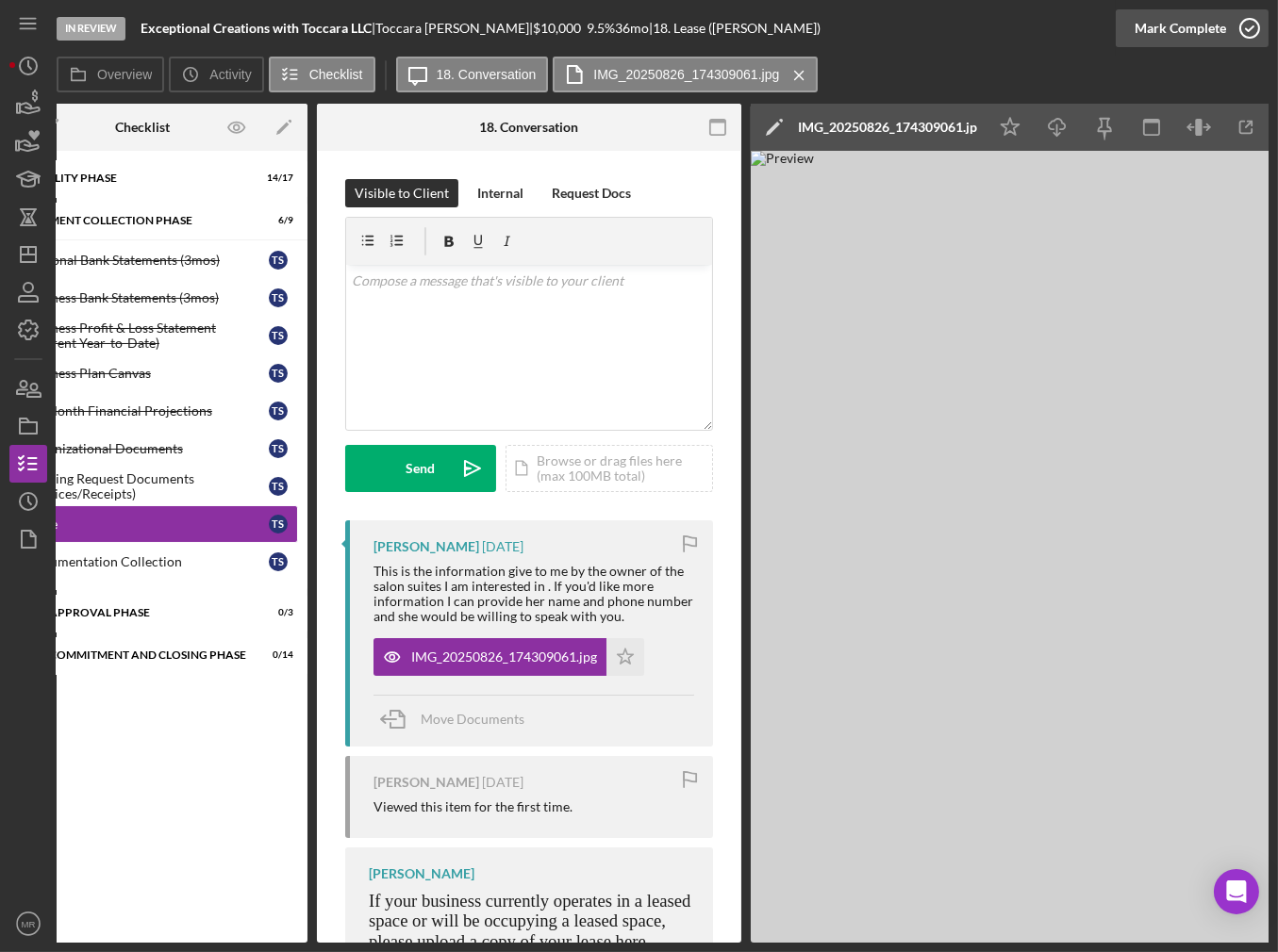
click at [1194, 39] on div "Mark Complete" at bounding box center [1179, 28] width 91 height 38
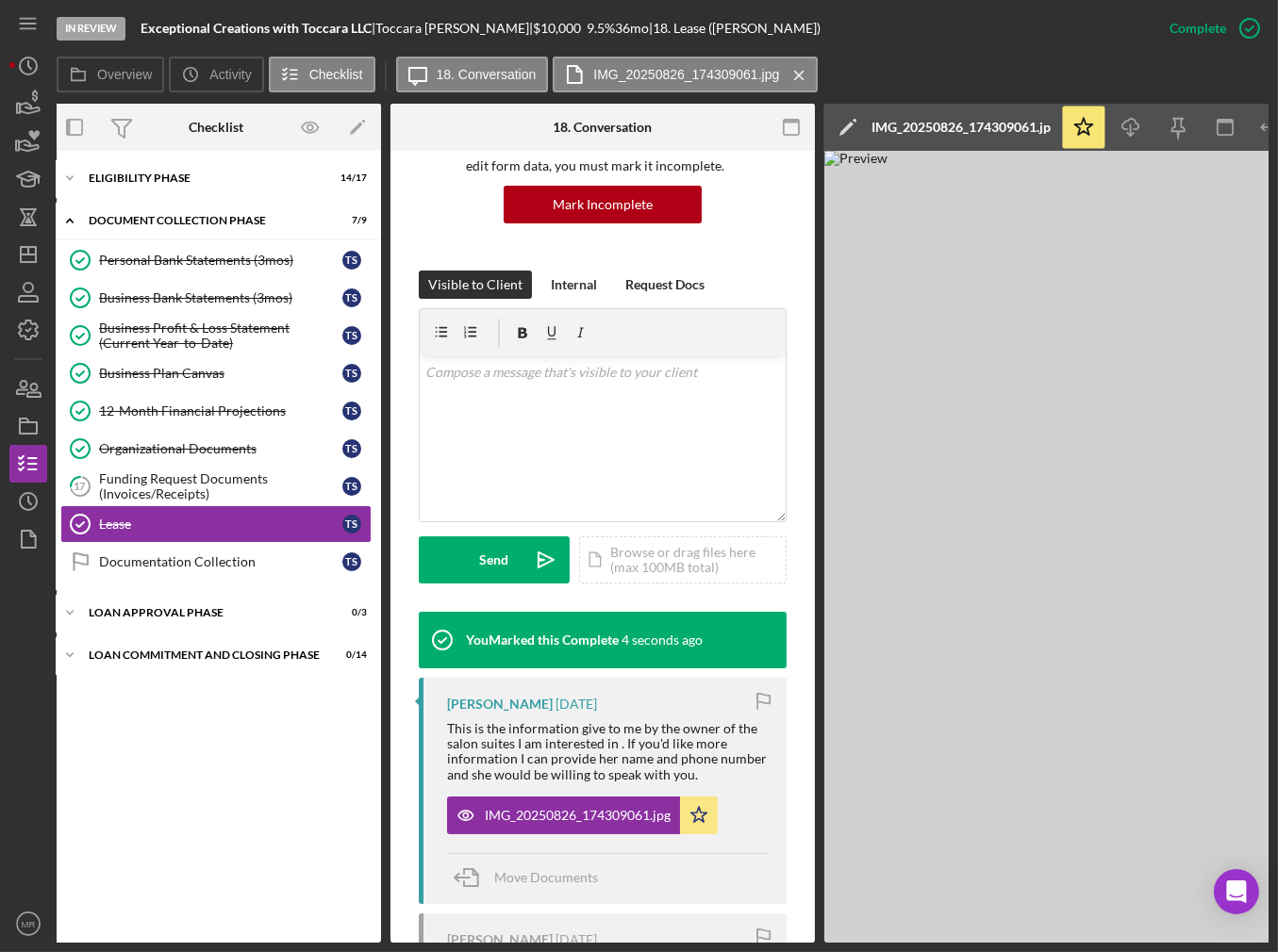
scroll to position [0, 0]
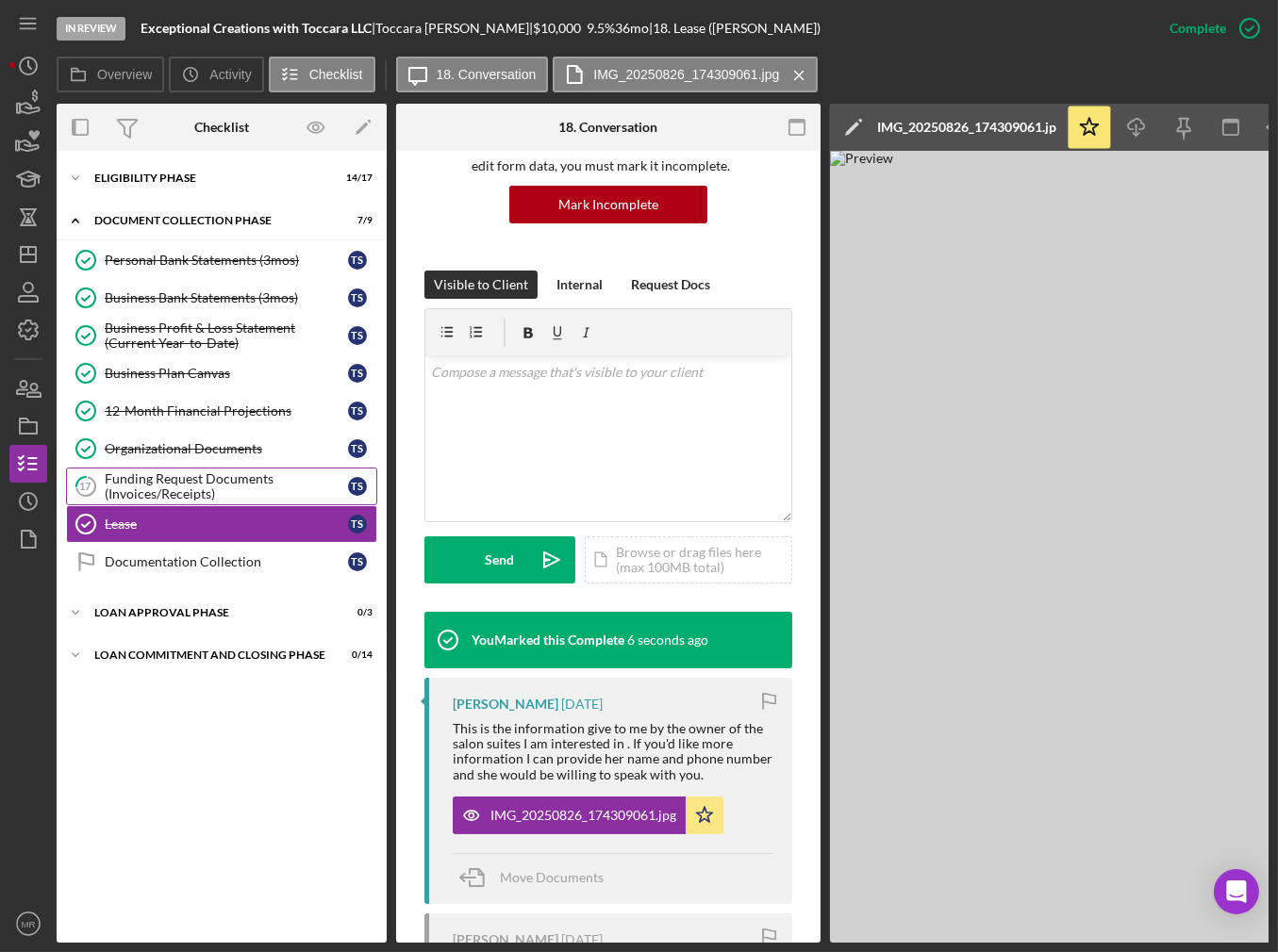
click at [221, 472] on div "Funding Request Documents (Invoices/Receipts)" at bounding box center [226, 486] width 244 height 30
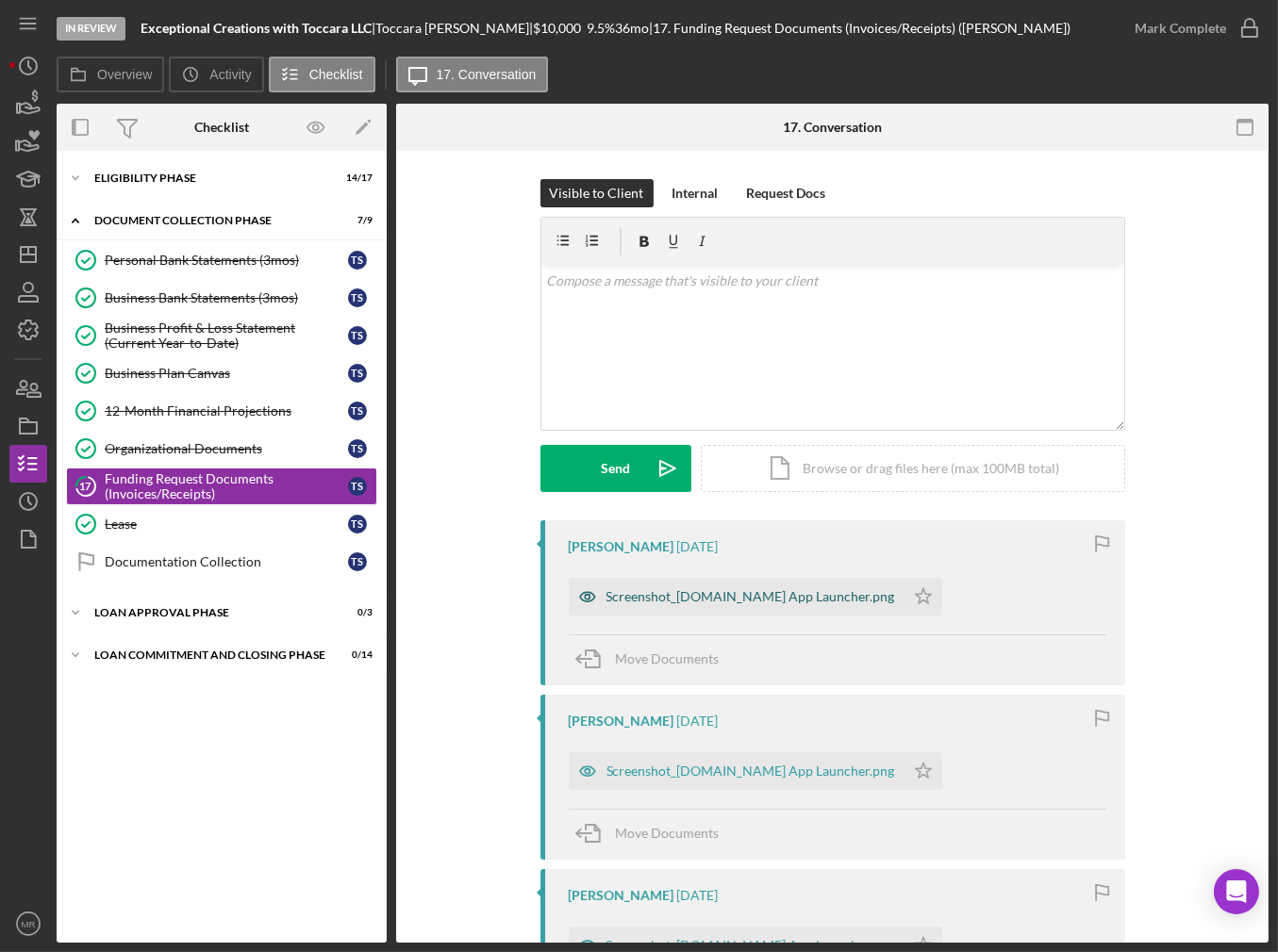
click at [761, 589] on div "Screenshot_[DOMAIN_NAME] App Launcher.png" at bounding box center [751, 596] width 289 height 15
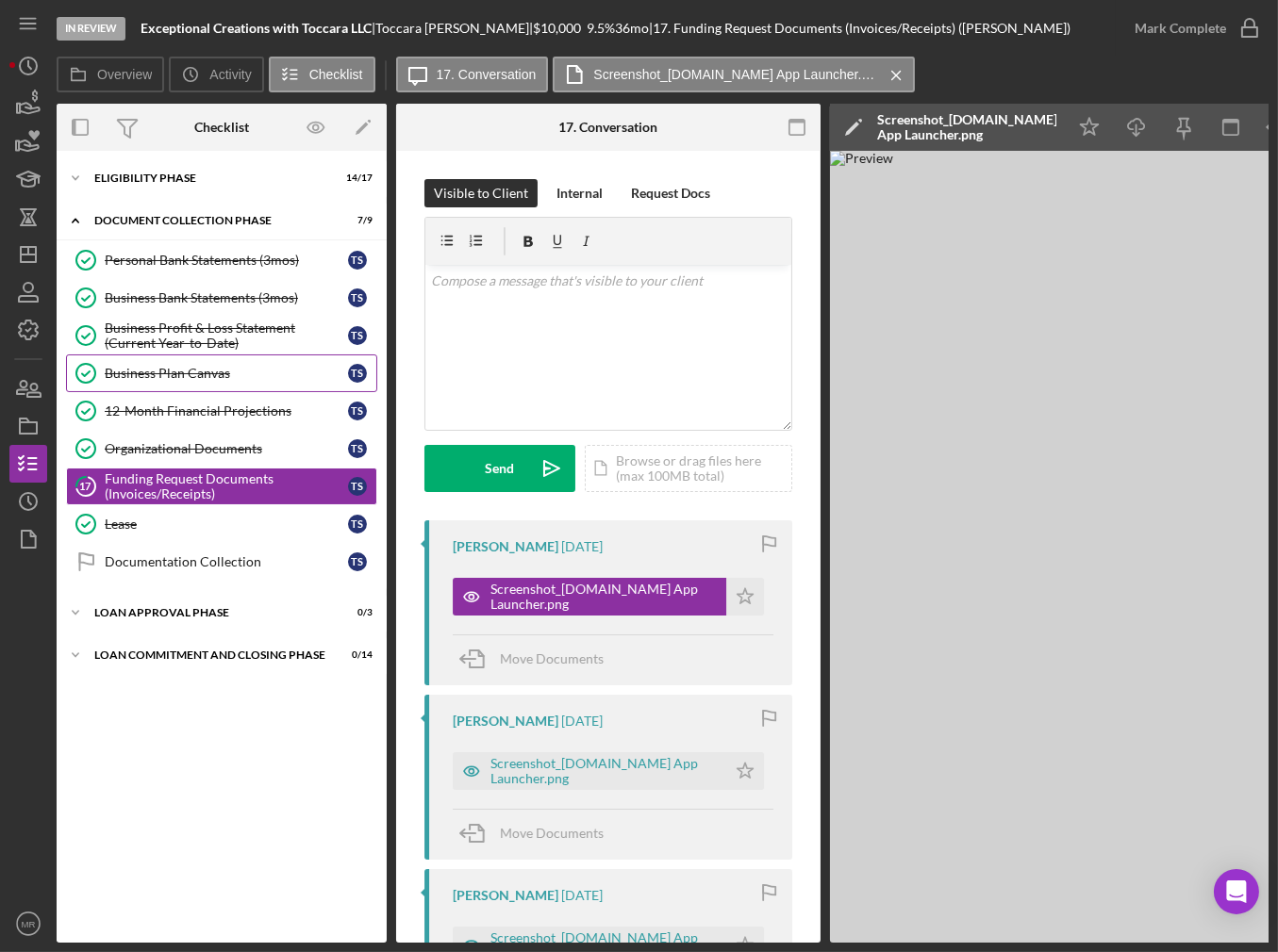
click at [192, 379] on link "Business Plan Canvas Business Plan Canvas T S" at bounding box center [221, 373] width 311 height 38
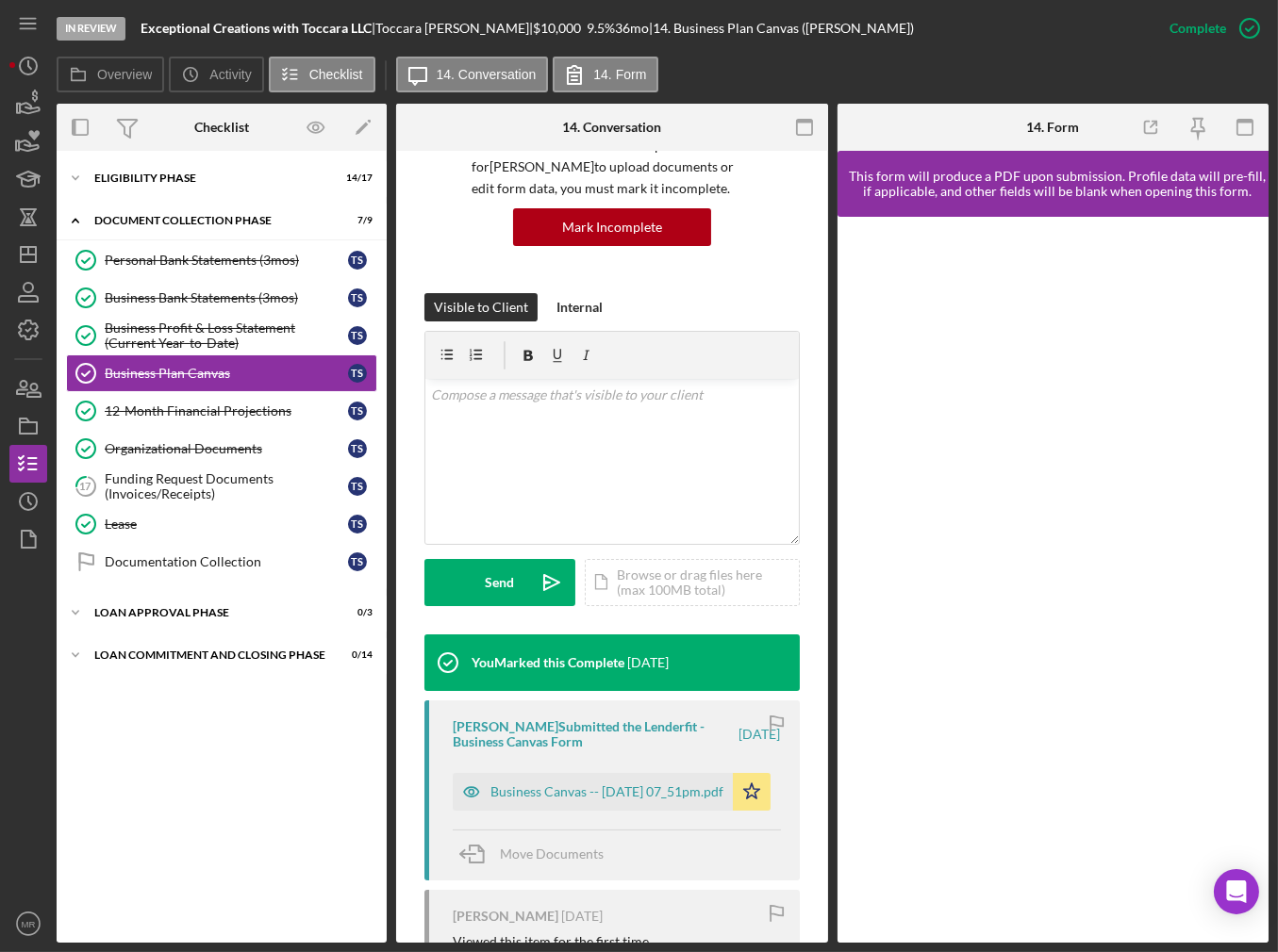
scroll to position [189, 0]
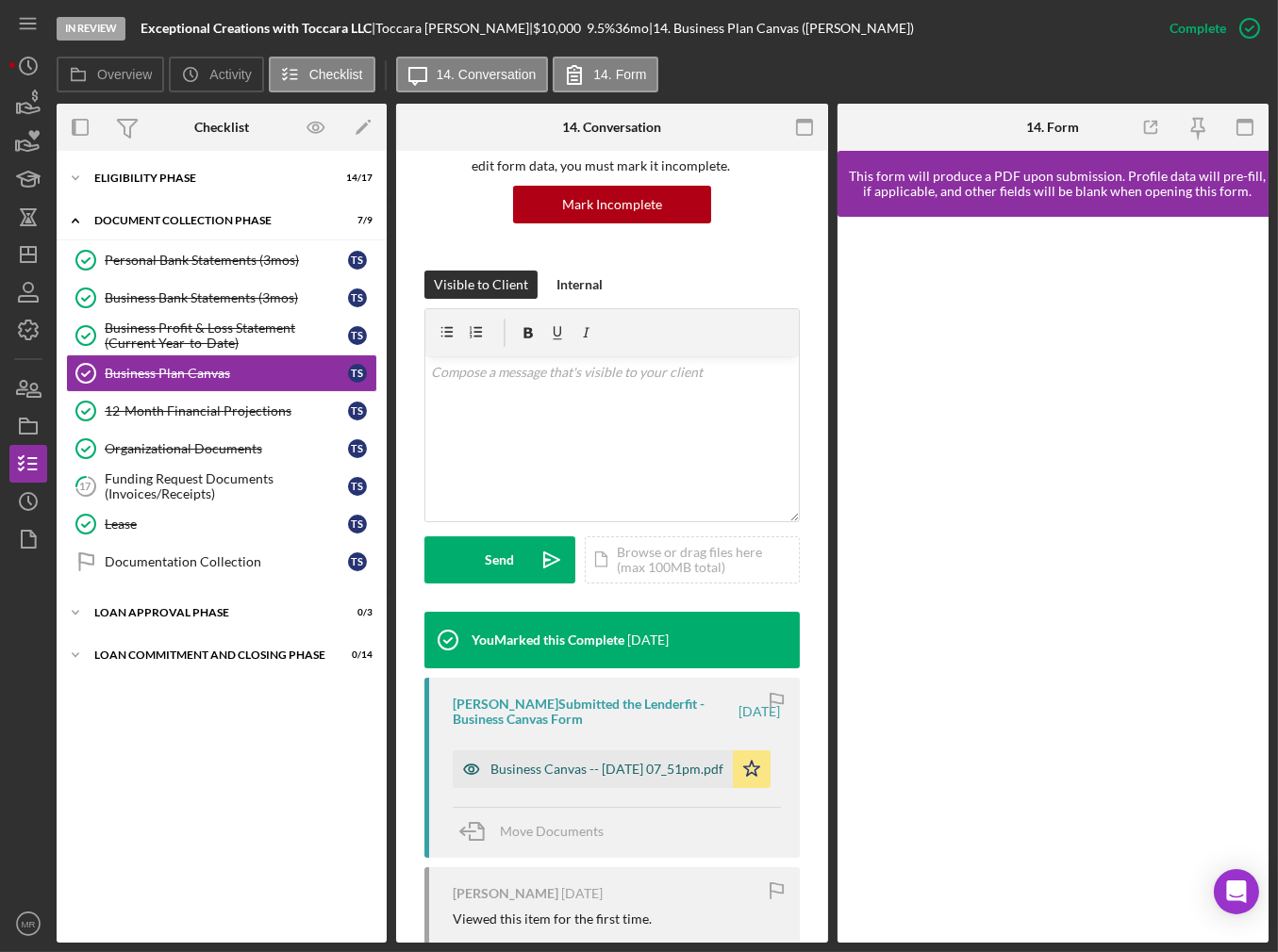
click at [590, 762] on div "Business Canvas -- [DATE] 07_51pm.pdf" at bounding box center [607, 769] width 233 height 15
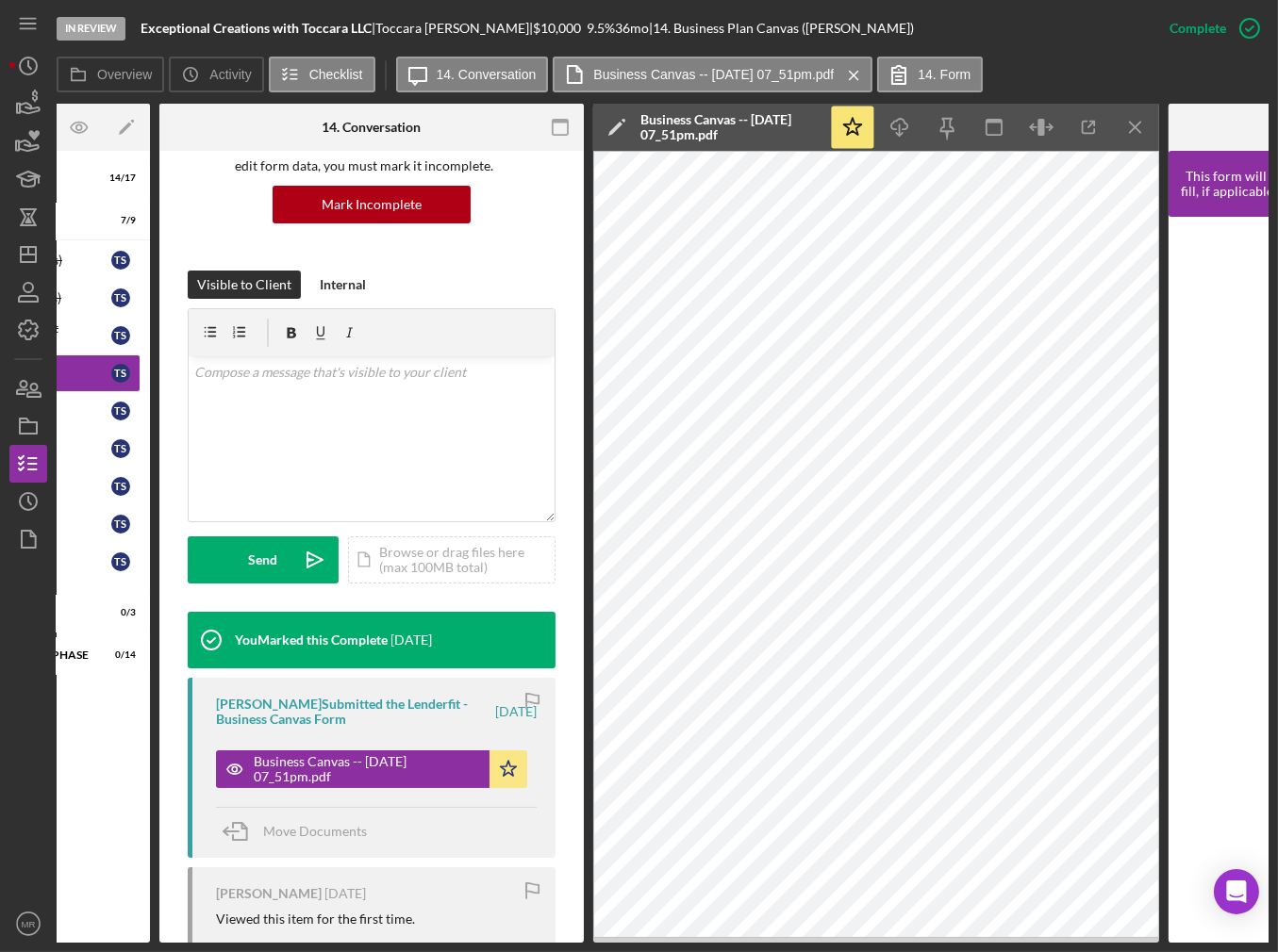
scroll to position [0, 230]
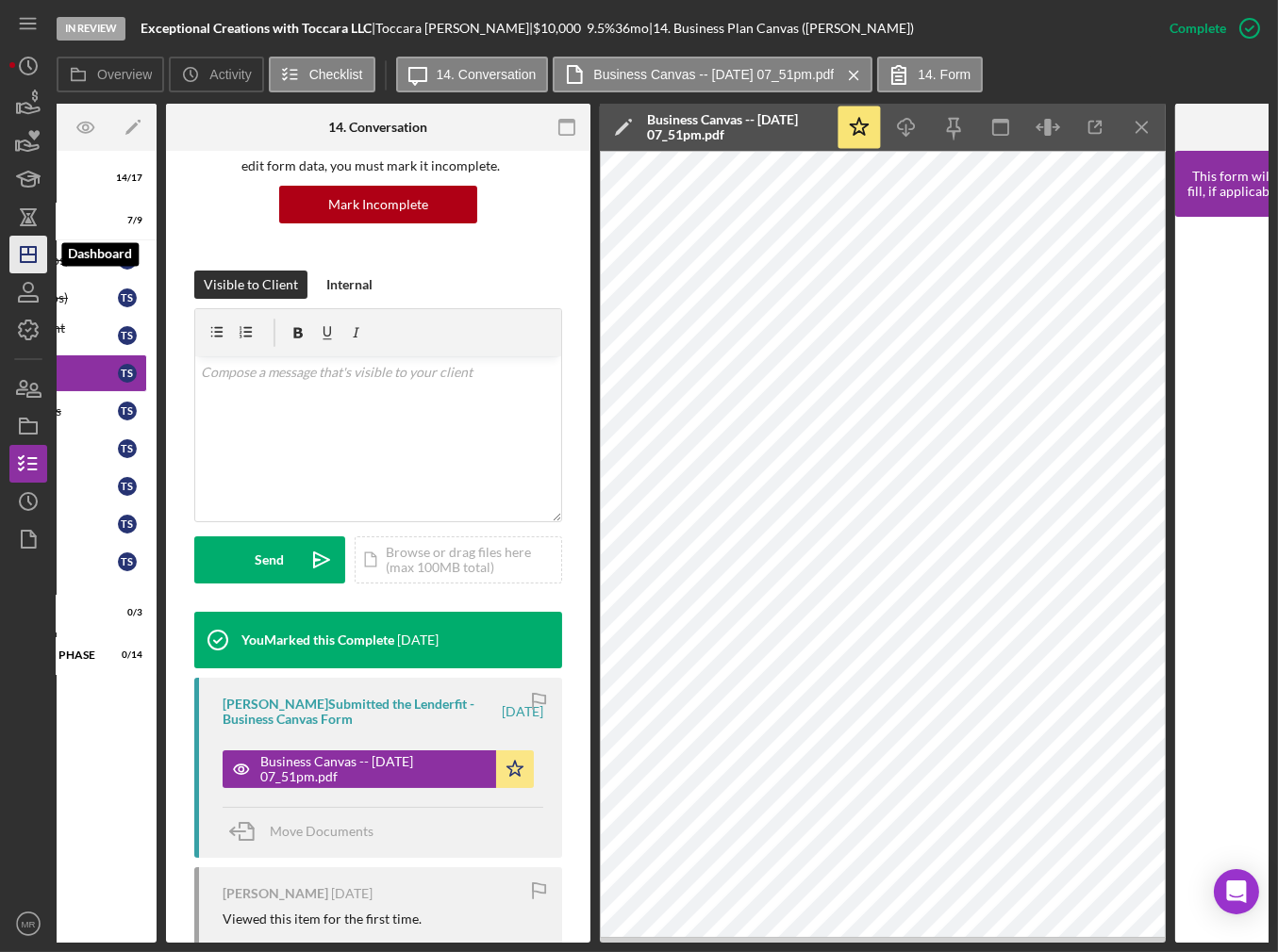
click at [13, 246] on icon "Icon/Dashboard" at bounding box center [28, 254] width 47 height 47
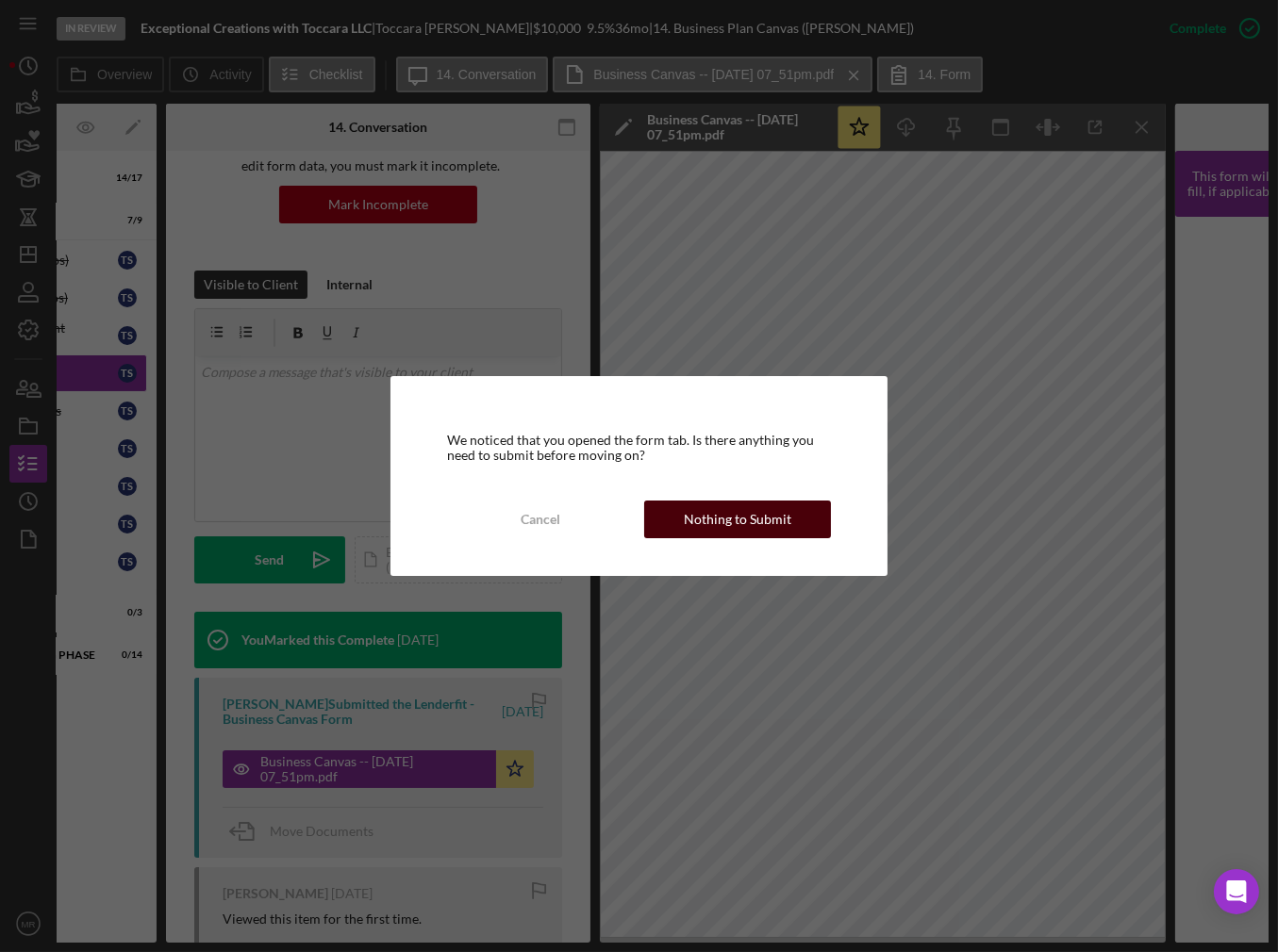
click at [696, 508] on div "Nothing to Submit" at bounding box center [738, 520] width 108 height 38
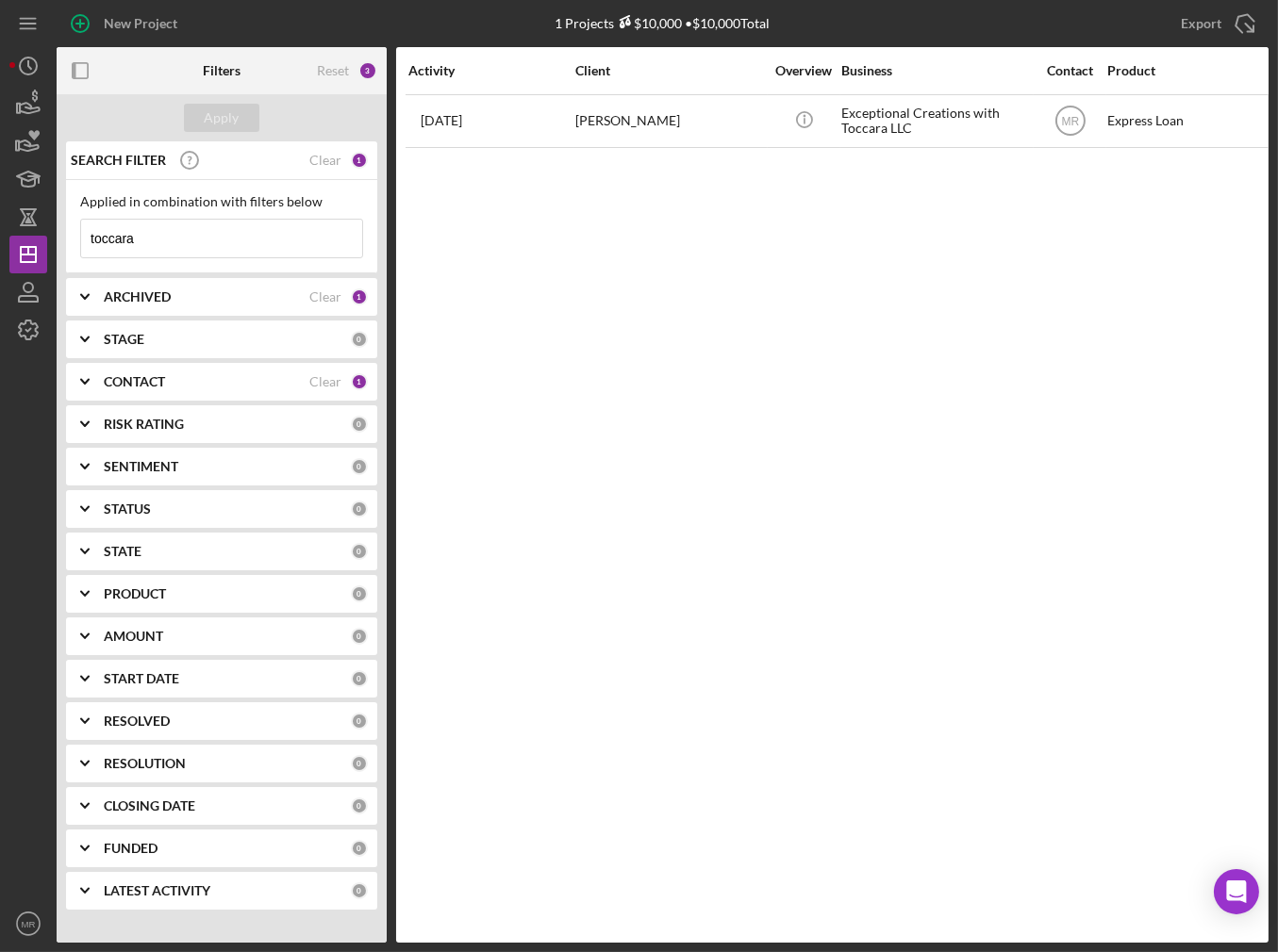
drag, startPoint x: 587, startPoint y: 239, endPoint x: 585, endPoint y: 216, distance: 23.1
click at [587, 239] on div "Activity Client Overview Business Contact Product Category Amount Started Closi…" at bounding box center [832, 494] width 872 height 895
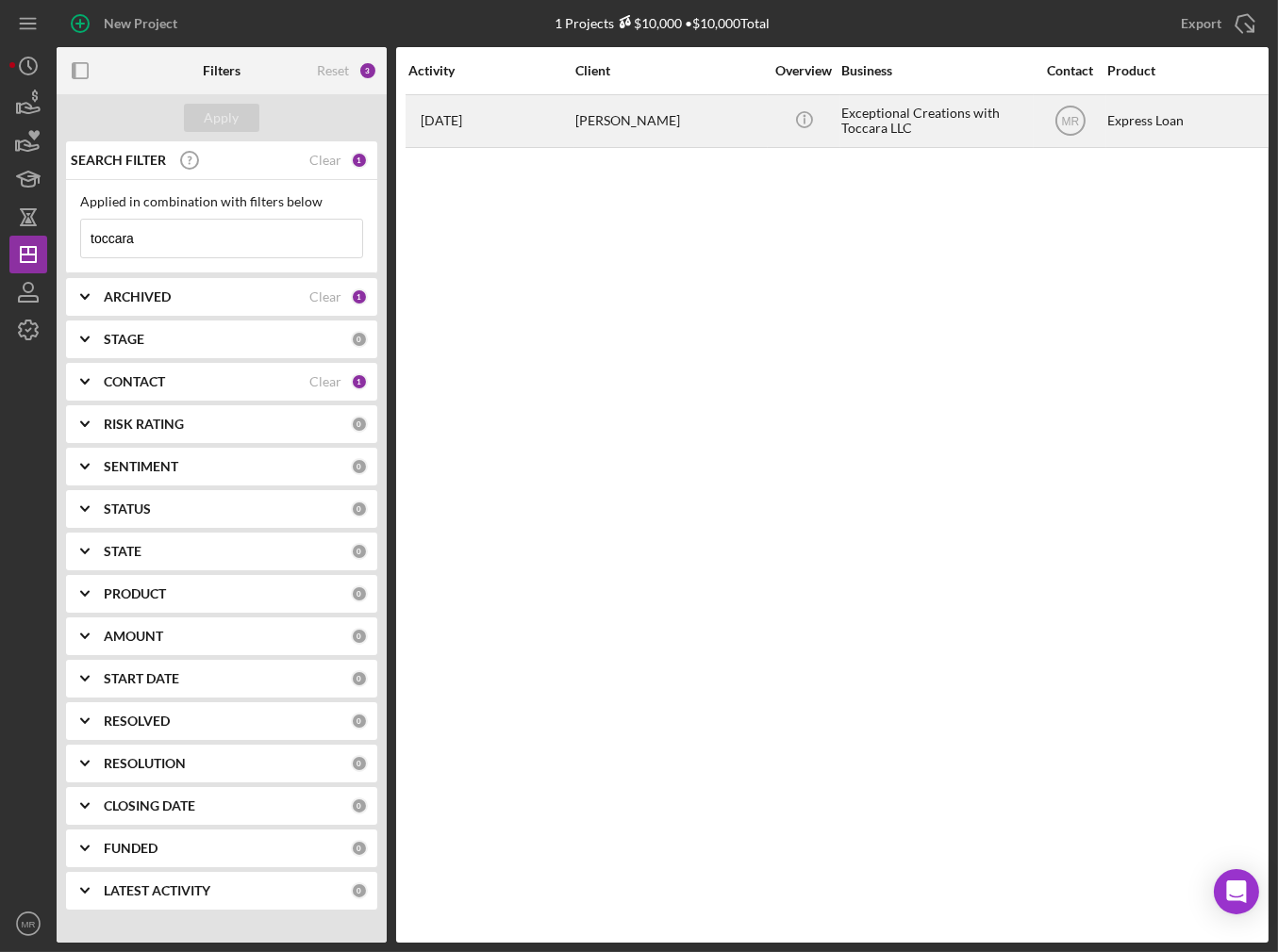
click at [517, 124] on div "[DATE] [PERSON_NAME]" at bounding box center [490, 120] width 165 height 50
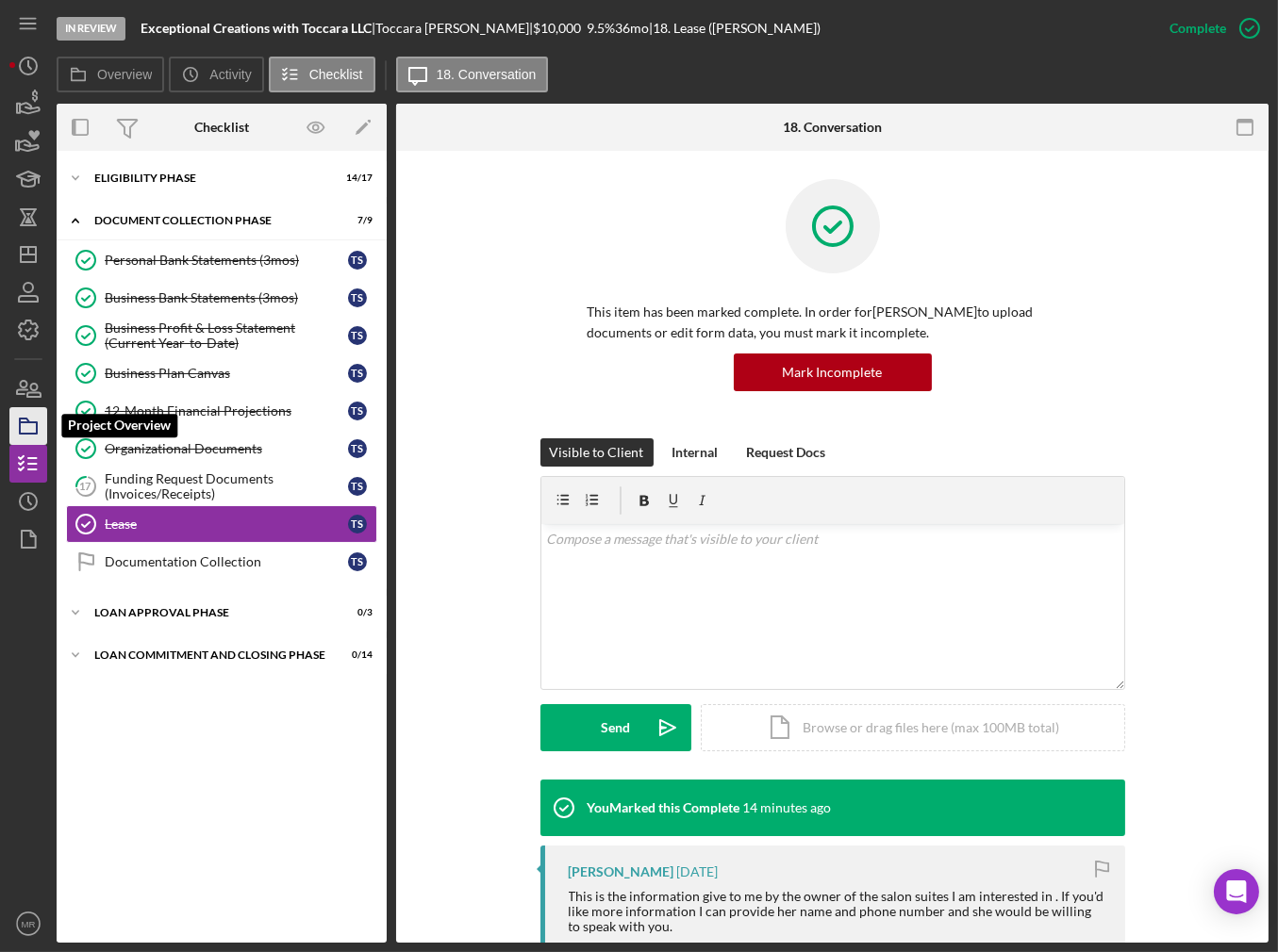
click at [32, 421] on icon "button" at bounding box center [28, 426] width 47 height 47
